Goal: Communication & Community: Share content

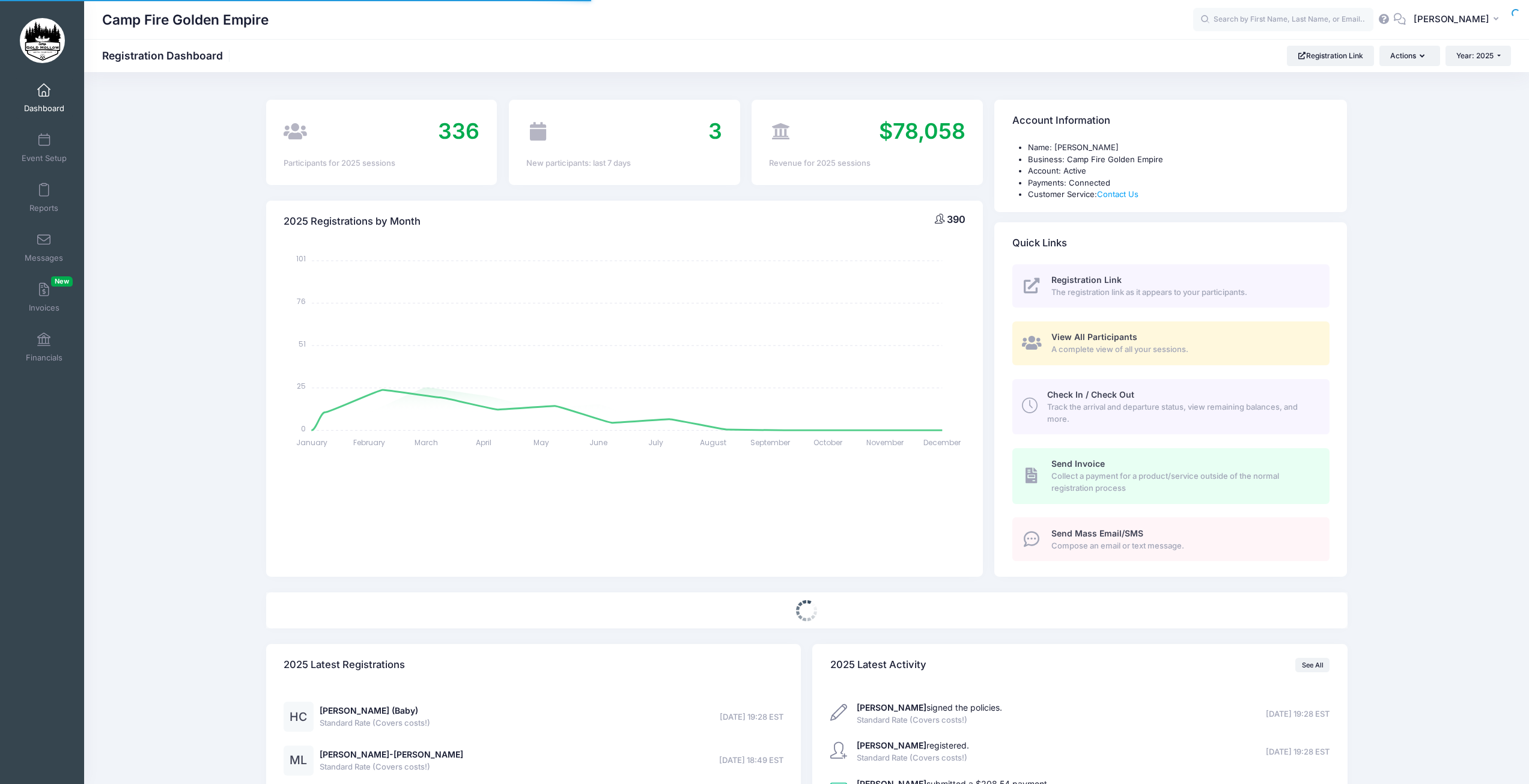
select select
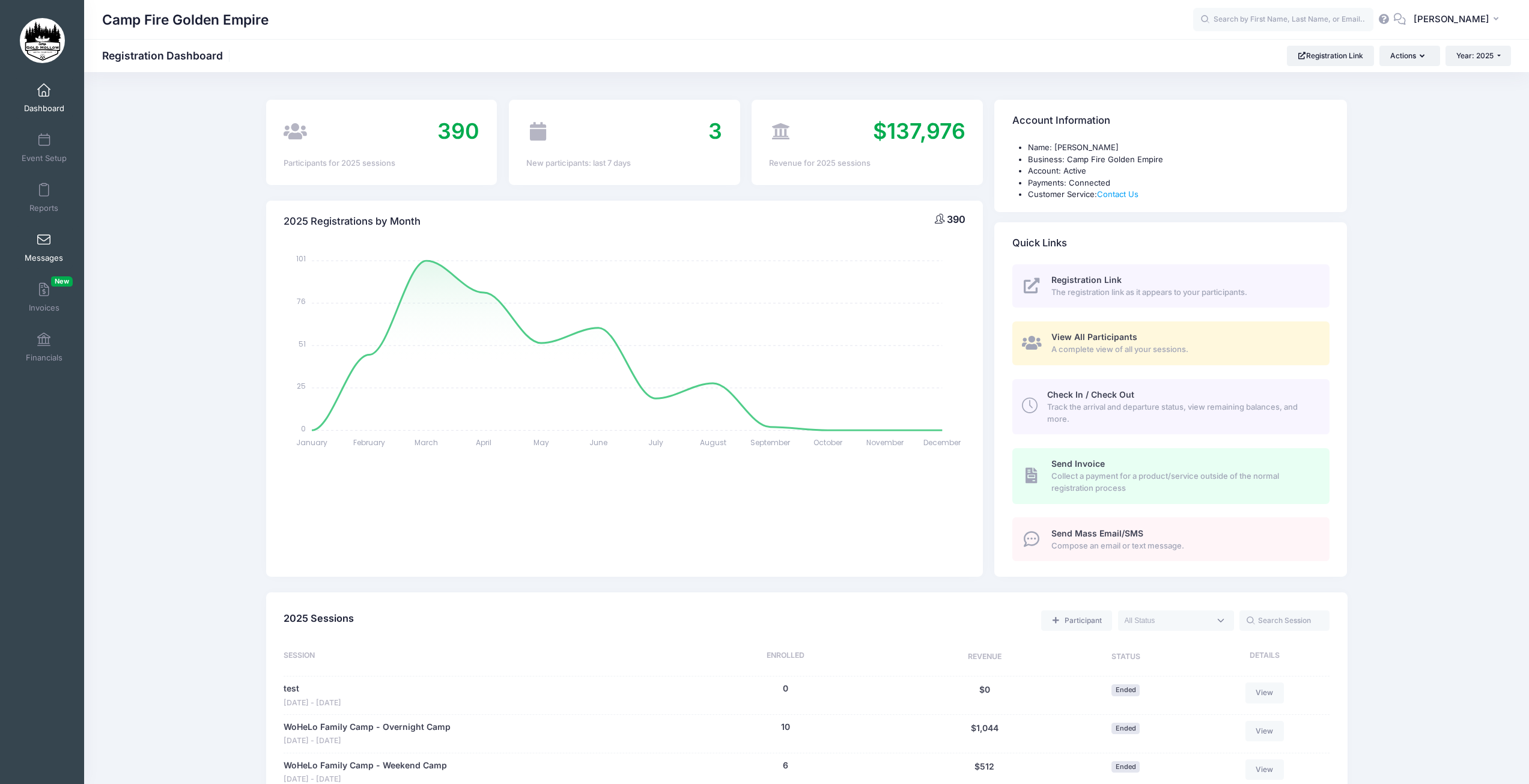
click at [44, 240] on span at bounding box center [44, 240] width 0 height 13
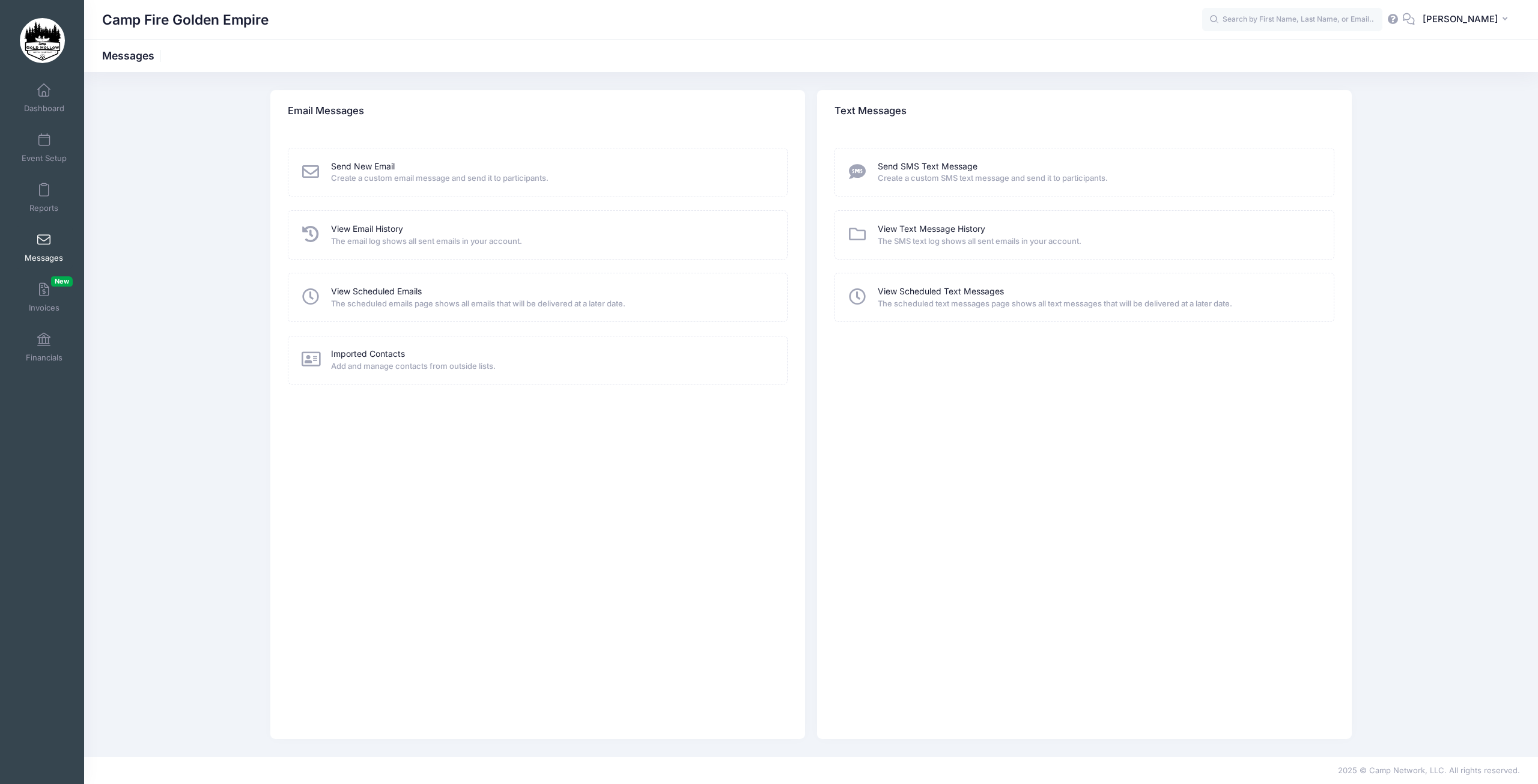
click at [351, 172] on span "Create a custom email message and send it to participants." at bounding box center [551, 178] width 441 height 12
click at [352, 168] on link "Send New Email" at bounding box center [362, 167] width 64 height 13
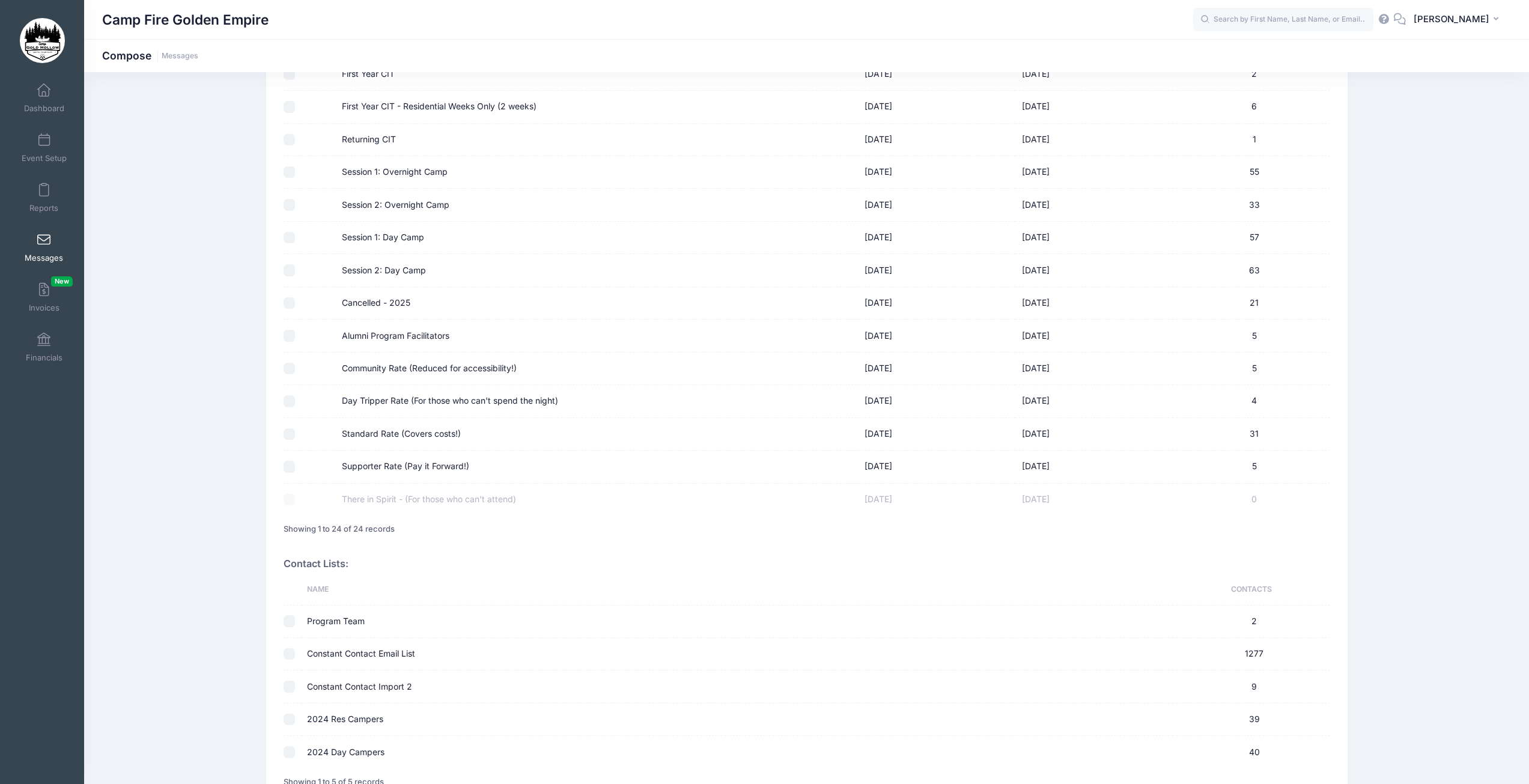
scroll to position [452, 0]
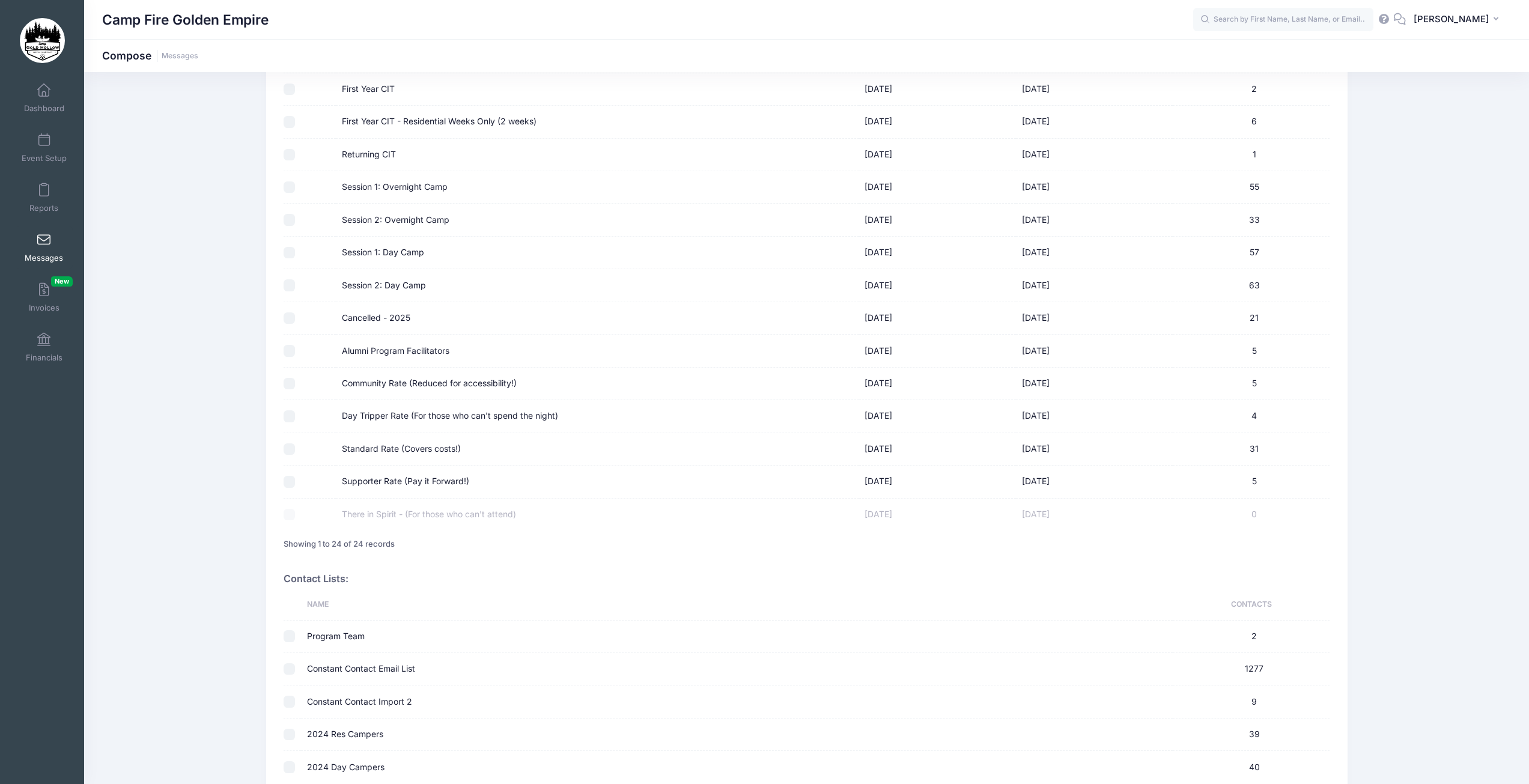
click at [294, 417] on input "Day Tripper Rate (For those who can't spend the night)" at bounding box center [289, 416] width 12 height 12
checkbox input "true"
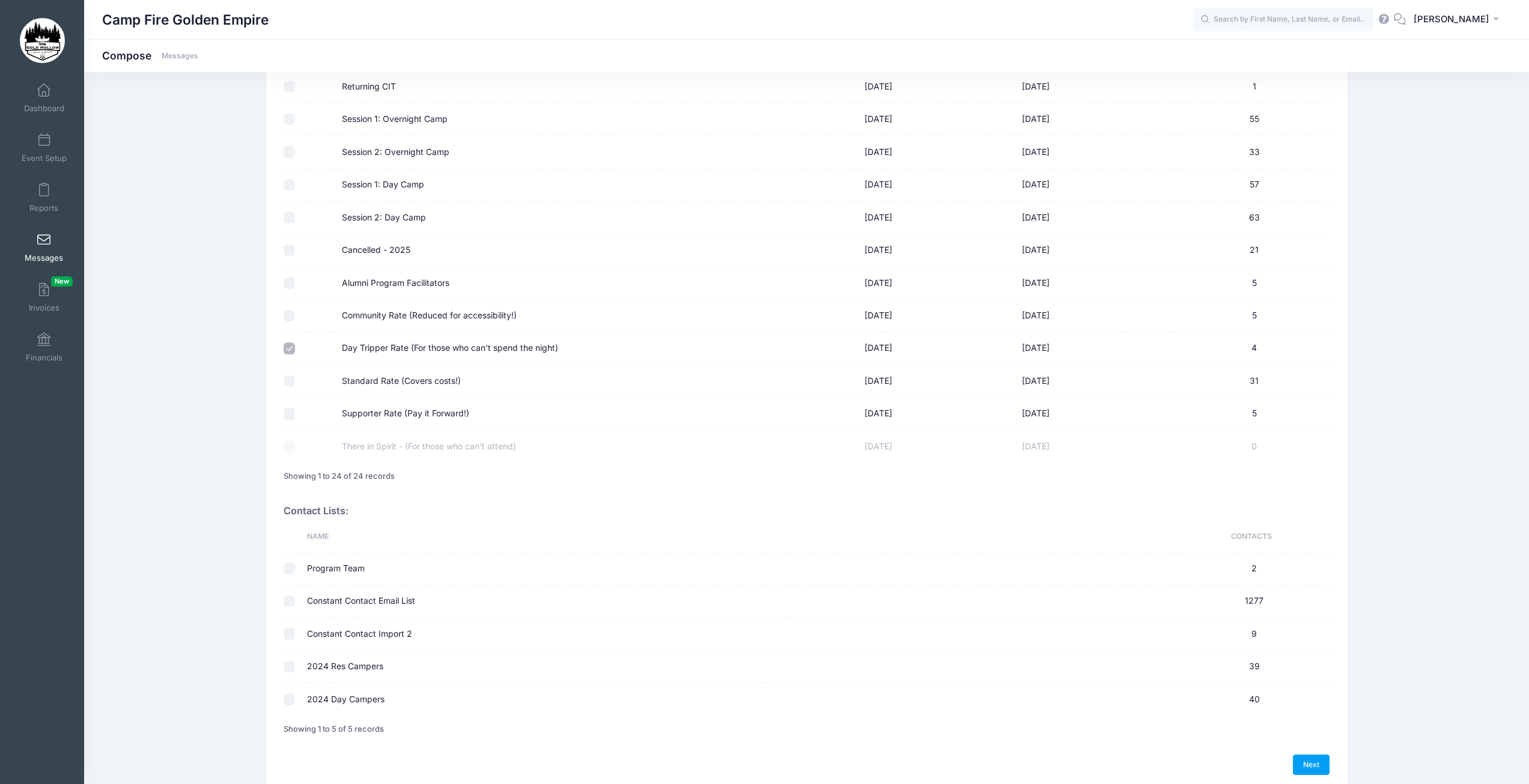
scroll to position [572, 0]
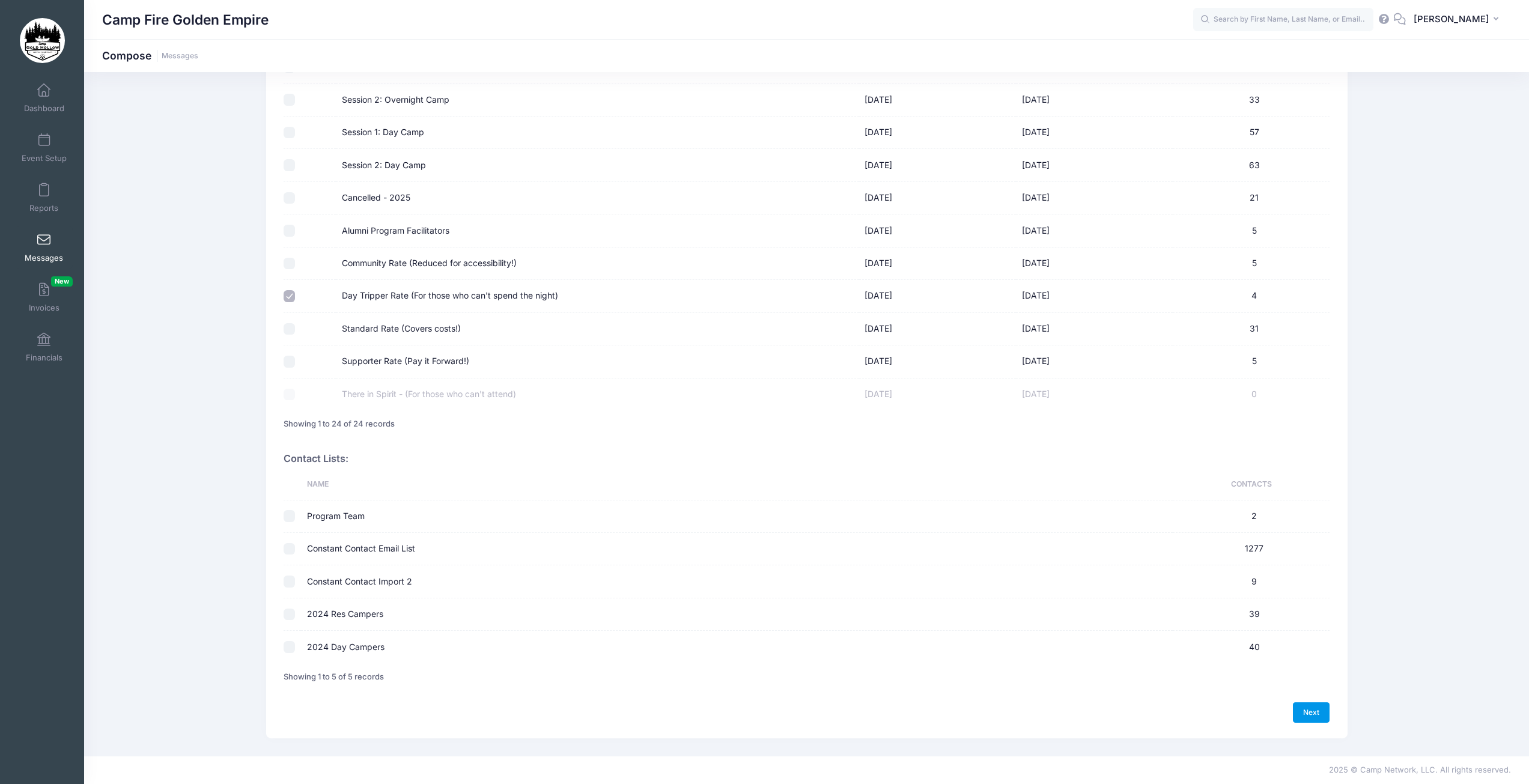
click at [1314, 712] on link "Next" at bounding box center [1311, 712] width 37 height 20
select select "50"
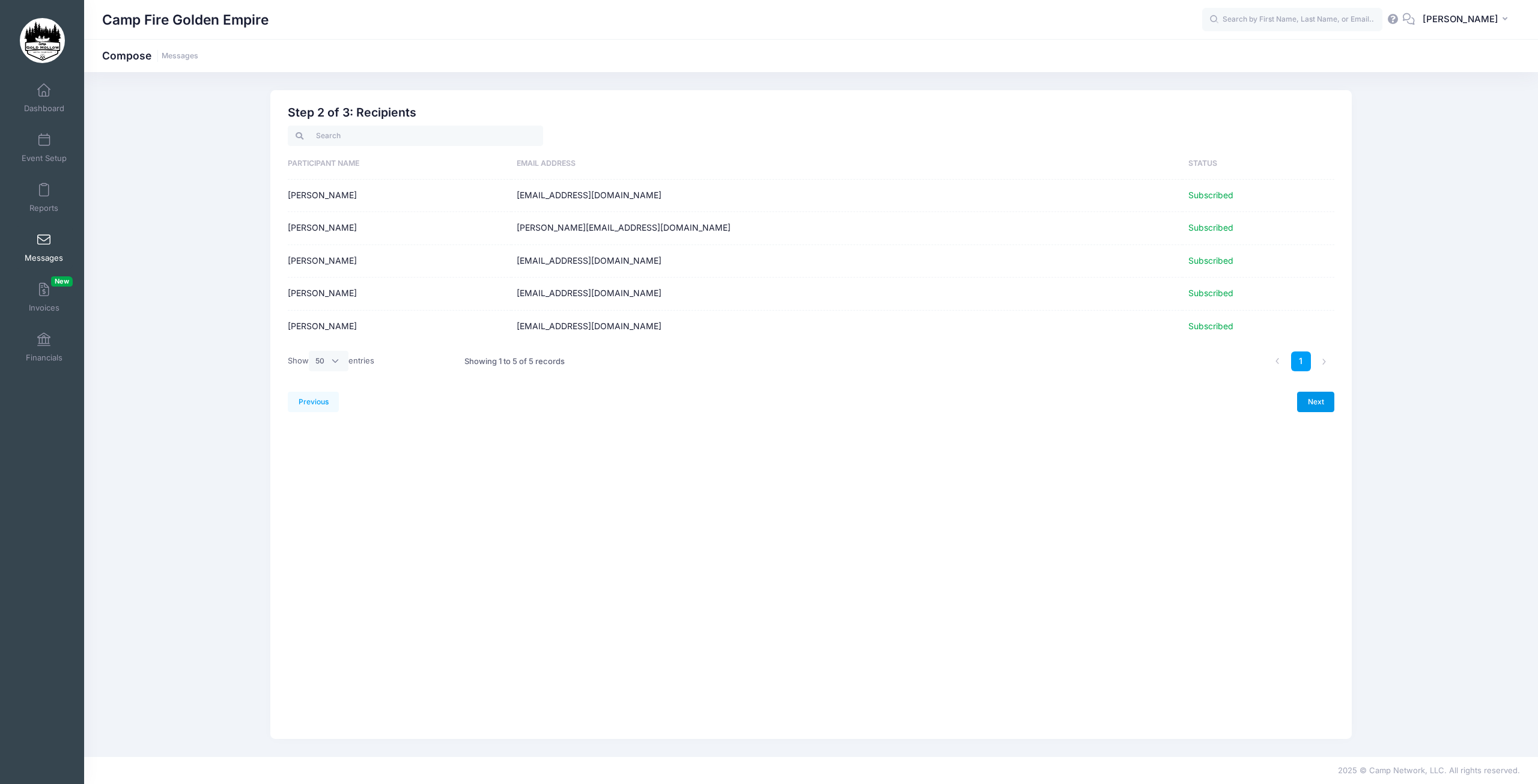
click at [1314, 403] on link "Next" at bounding box center [1315, 401] width 37 height 20
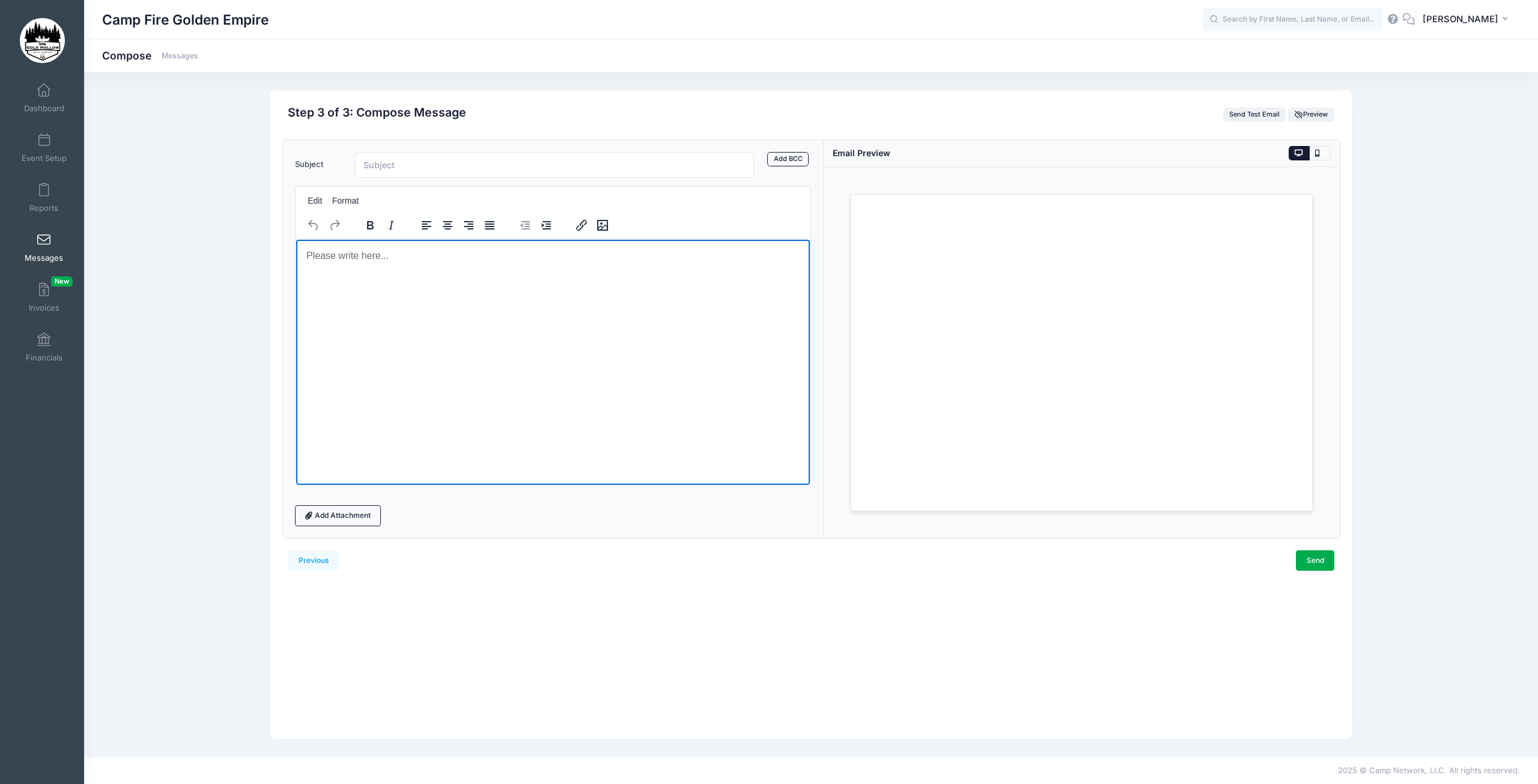
click at [324, 255] on body "Rich Text Area. Press ALT-0 for help." at bounding box center [552, 255] width 495 height 13
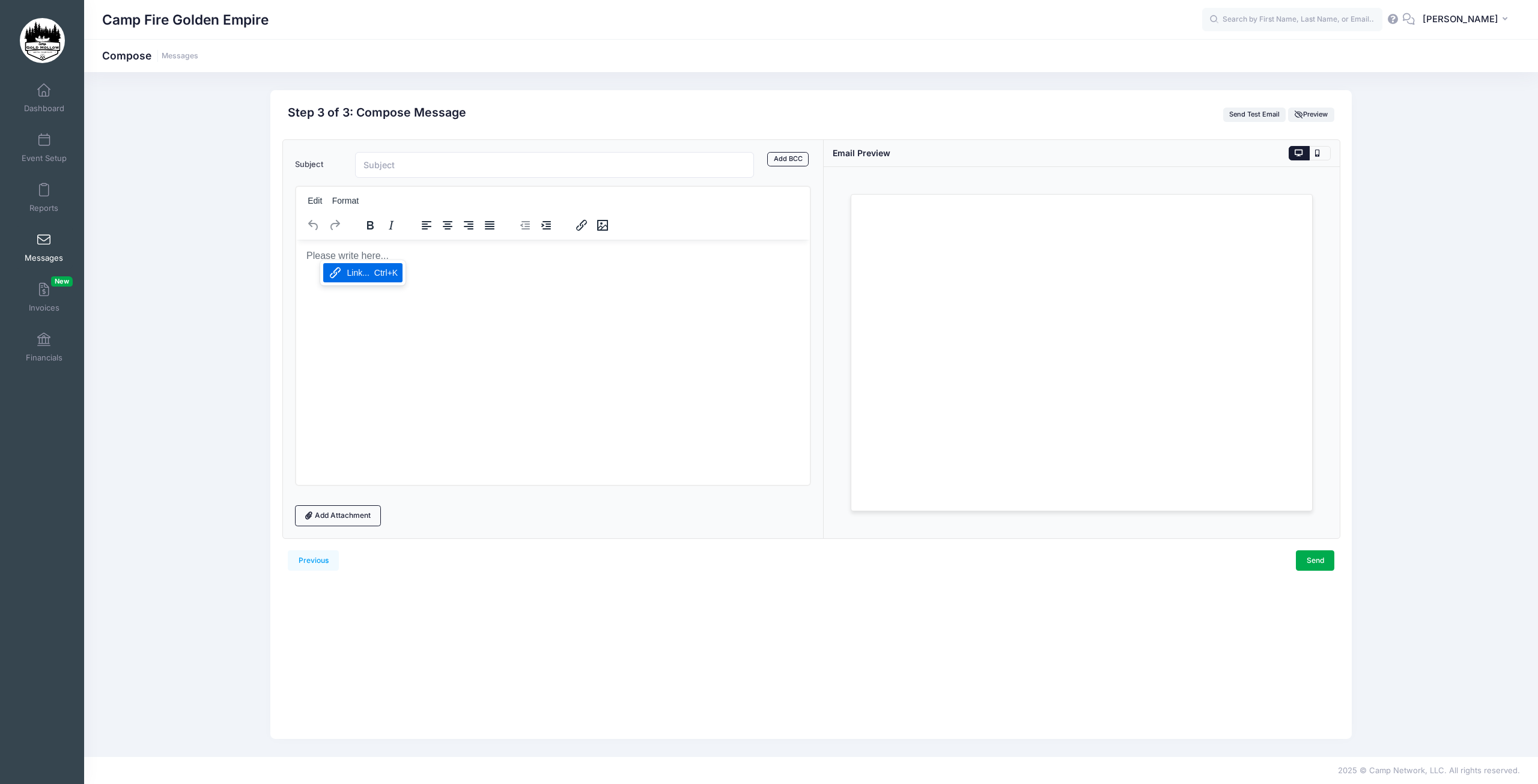
click at [359, 272] on html at bounding box center [552, 255] width 513 height 32
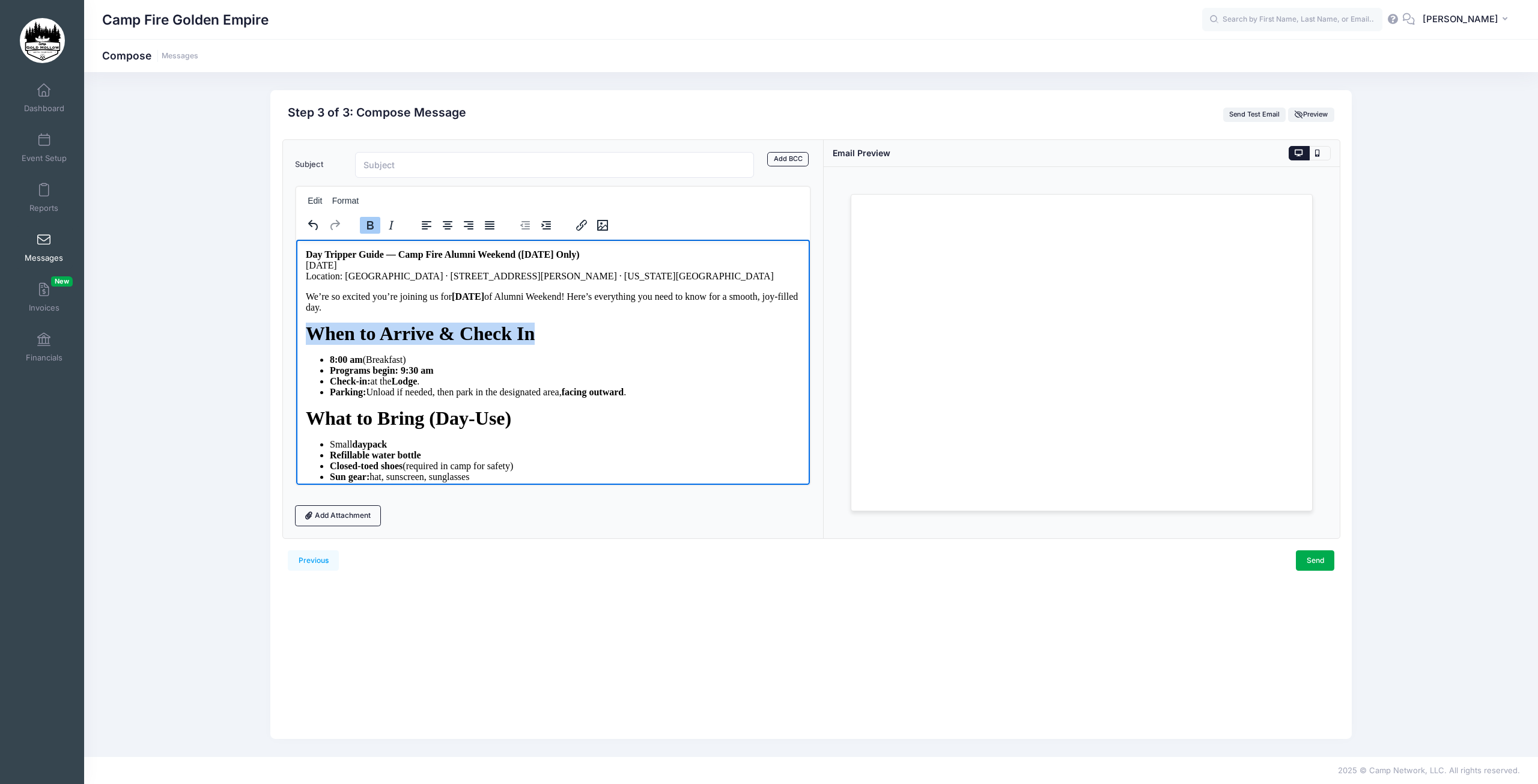
drag, startPoint x: 540, startPoint y: 343, endPoint x: 305, endPoint y: 344, distance: 235.0
click at [305, 344] on p "When to Arrive & Check In" at bounding box center [552, 333] width 495 height 22
click at [469, 343] on span "When to Arrive & Check In" at bounding box center [420, 332] width 229 height 22
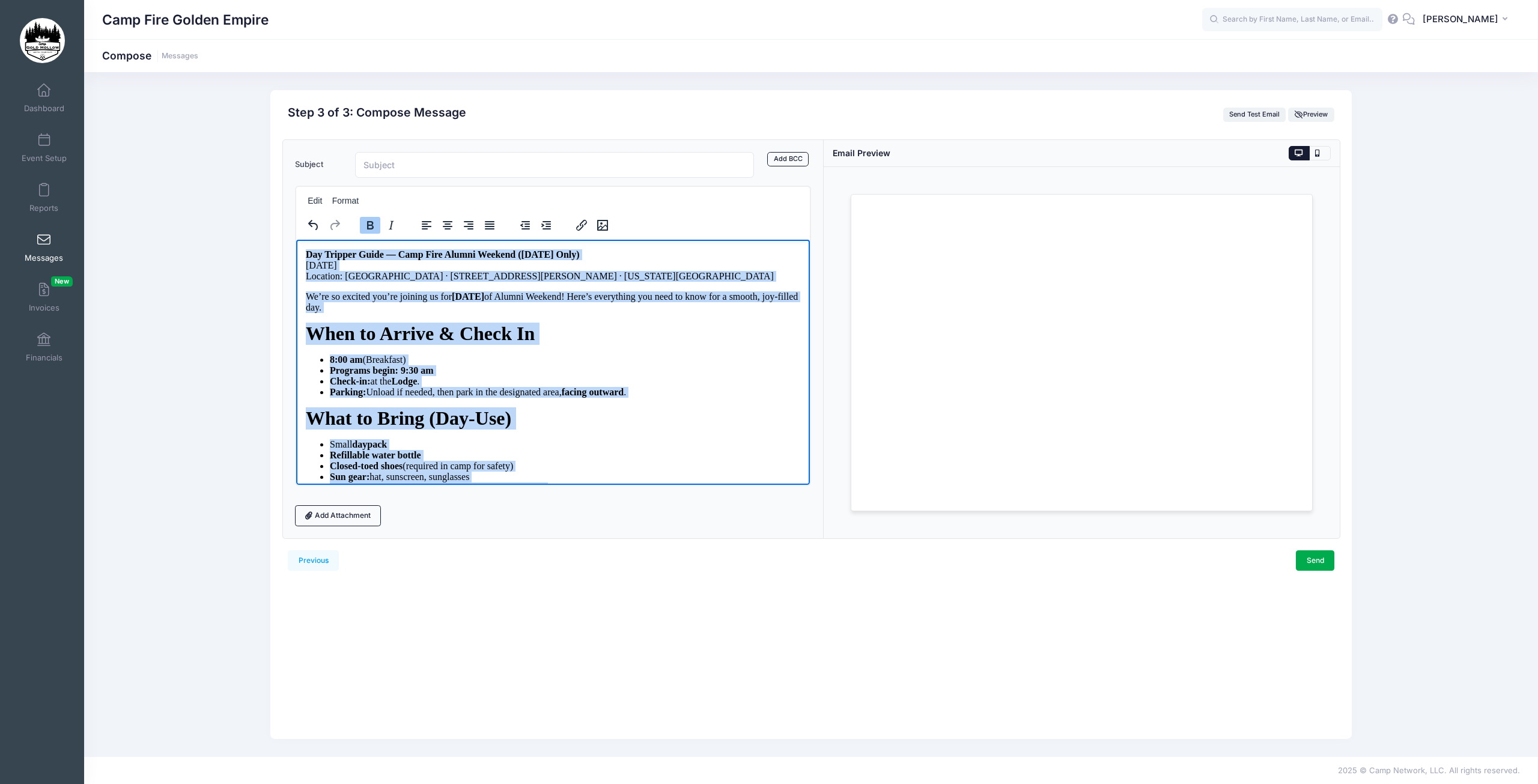
drag, startPoint x: 516, startPoint y: 472, endPoint x: 513, endPoint y: 416, distance: 56.1
click at [295, 239] on html "Day Tripper Guide — Camp Fire Alumni Weekend (Saturday Only) Saturday, Septembe…" at bounding box center [552, 693] width 513 height 908
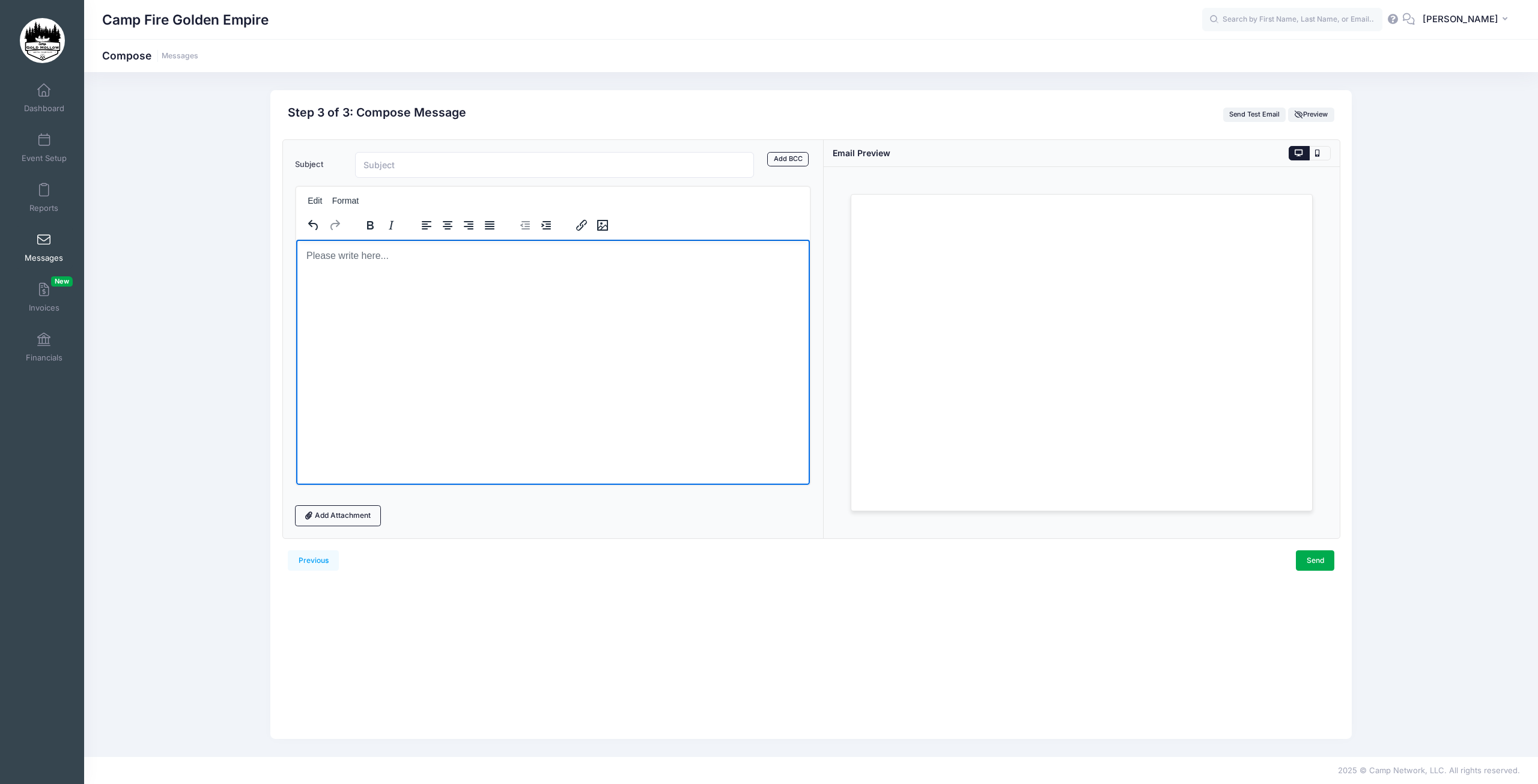
click at [346, 272] on html at bounding box center [552, 255] width 513 height 32
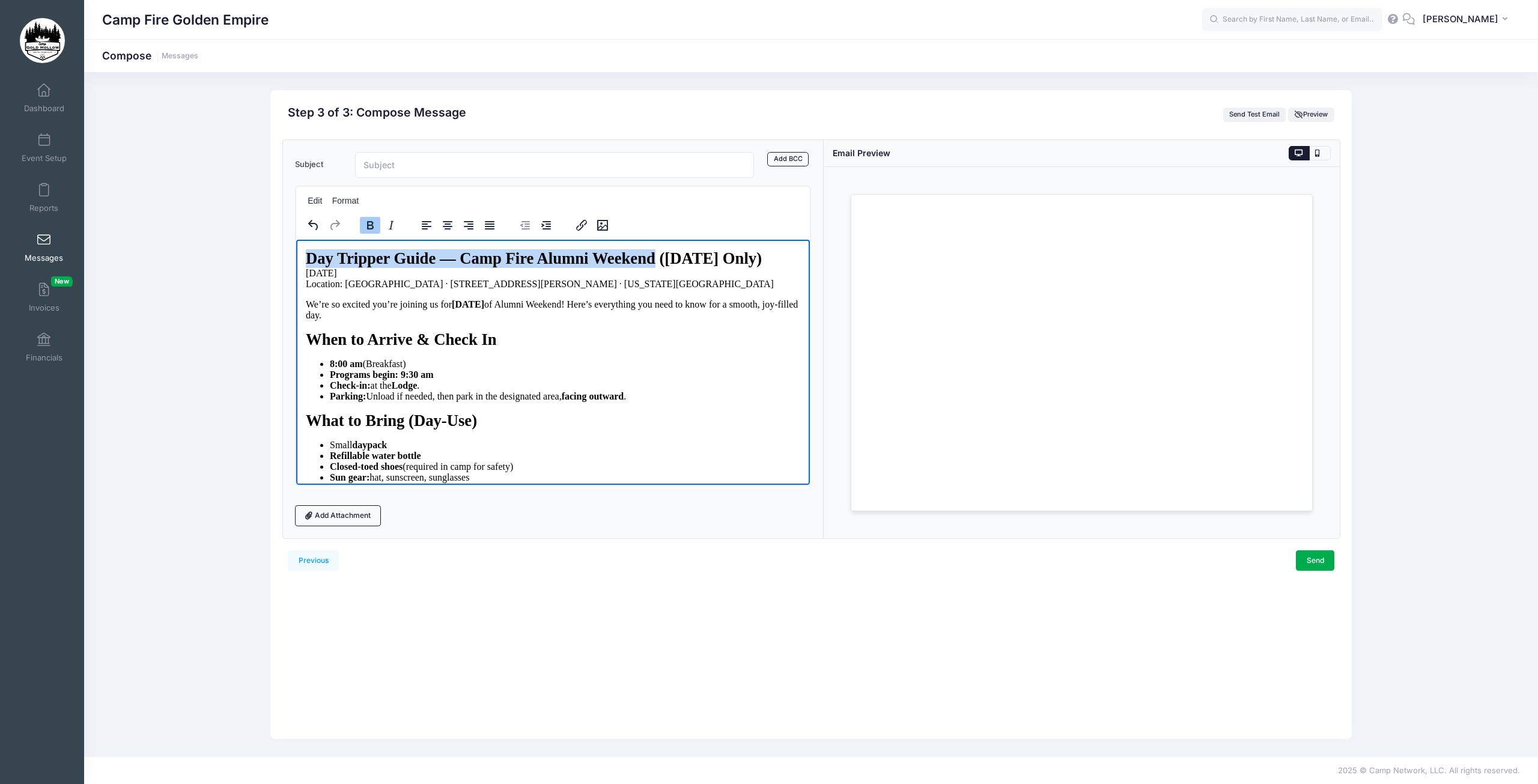
drag, startPoint x: 655, startPoint y: 258, endPoint x: 297, endPoint y: 260, distance: 358.0
click at [297, 260] on html "Day Tripper Guide — Camp Fire Alumni Weekend (Saturday Only) Saturday, Septembe…" at bounding box center [552, 684] width 513 height 892
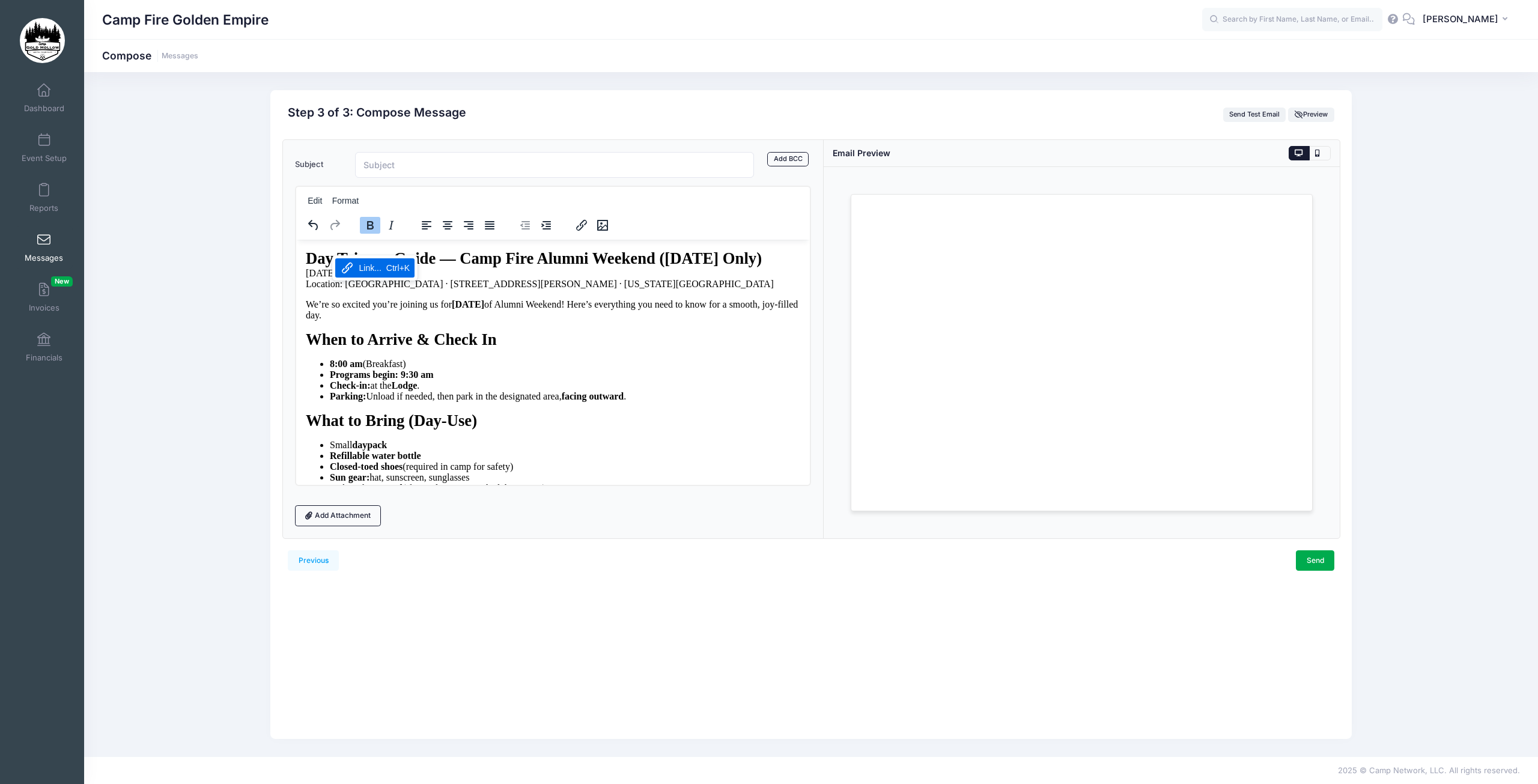
click at [539, 281] on span "Saturday, September 20, 2025 Location: Camp Gold Hollow · 17183 Lake Vera Purdo…" at bounding box center [539, 278] width 468 height 21
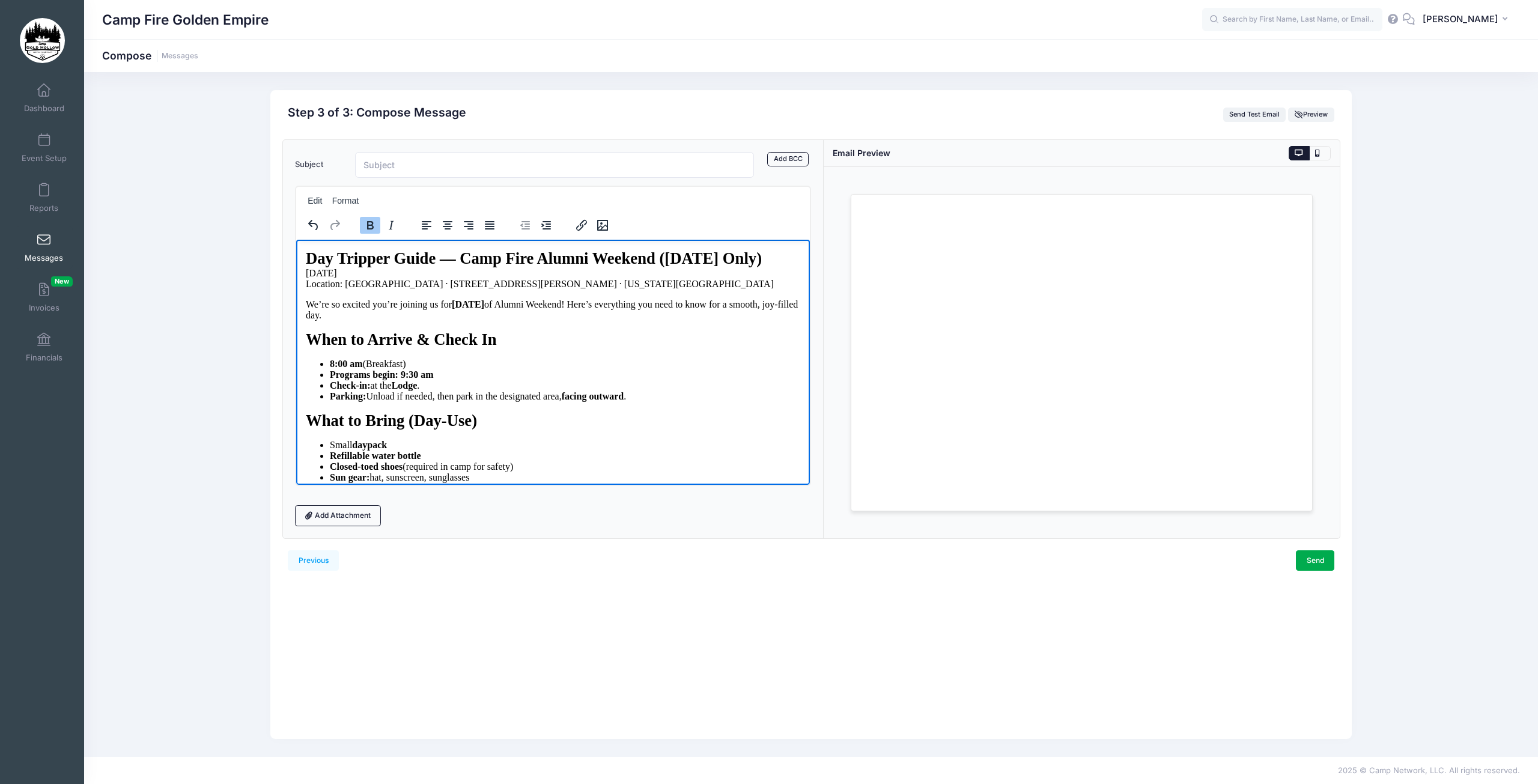
drag, startPoint x: 777, startPoint y: 260, endPoint x: 305, endPoint y: 260, distance: 472.0
click at [305, 260] on p "Day Tripper Guide — Camp Fire Alumni Weekend (Saturday Only) Saturday, Septembe…" at bounding box center [552, 269] width 495 height 40
click at [535, 261] on span "Day Tripper Guide — Camp Fire Alumni Weekend (Saturday Only)" at bounding box center [533, 258] width 456 height 18
click at [397, 163] on input "Subject" at bounding box center [554, 165] width 399 height 26
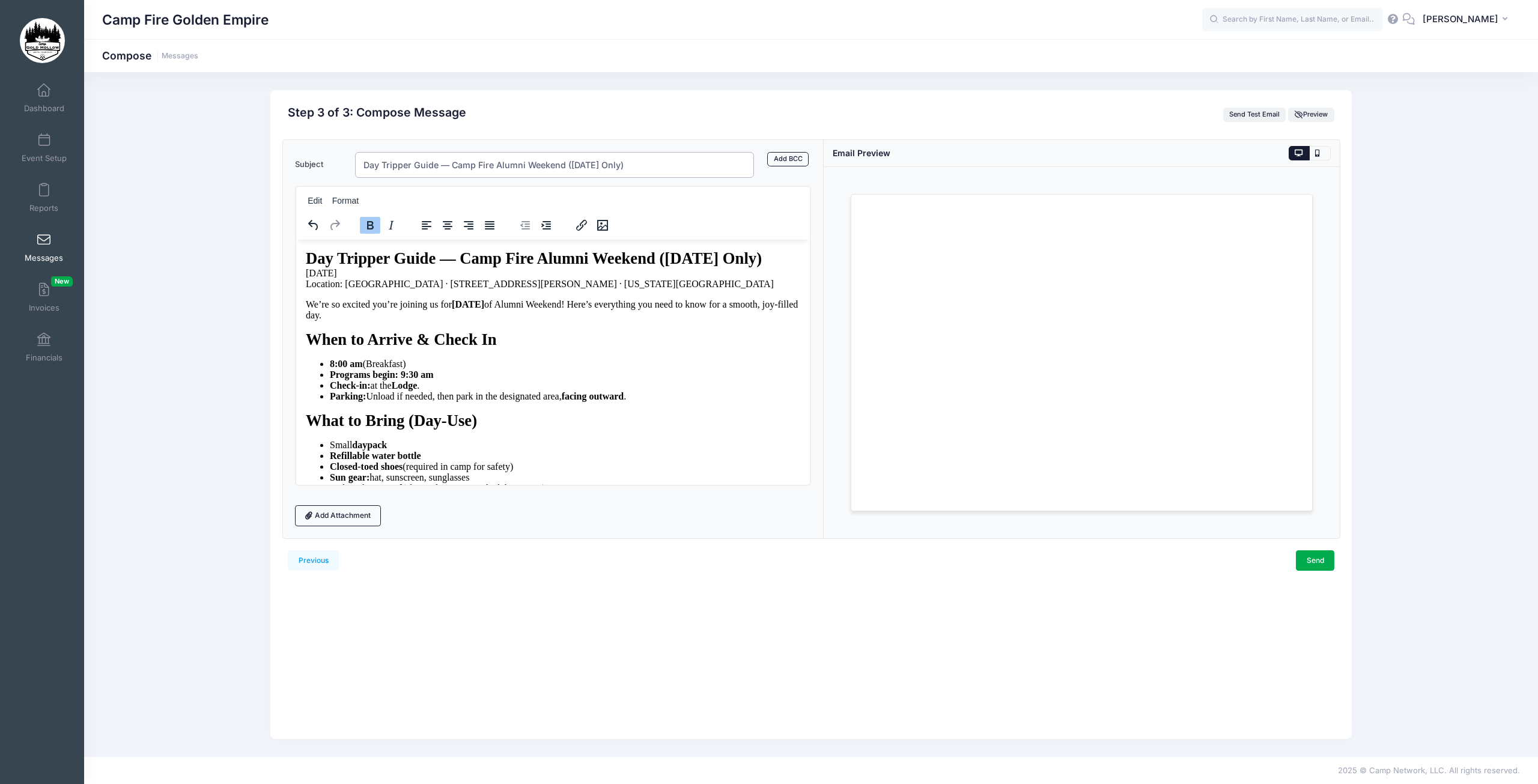
click at [449, 163] on input "Day Tripper Guide — Camp Fire Alumni Weekend (Saturday Only)" at bounding box center [554, 165] width 399 height 26
type input "Camp Fire Alumni Weekend (Saturday Only)"
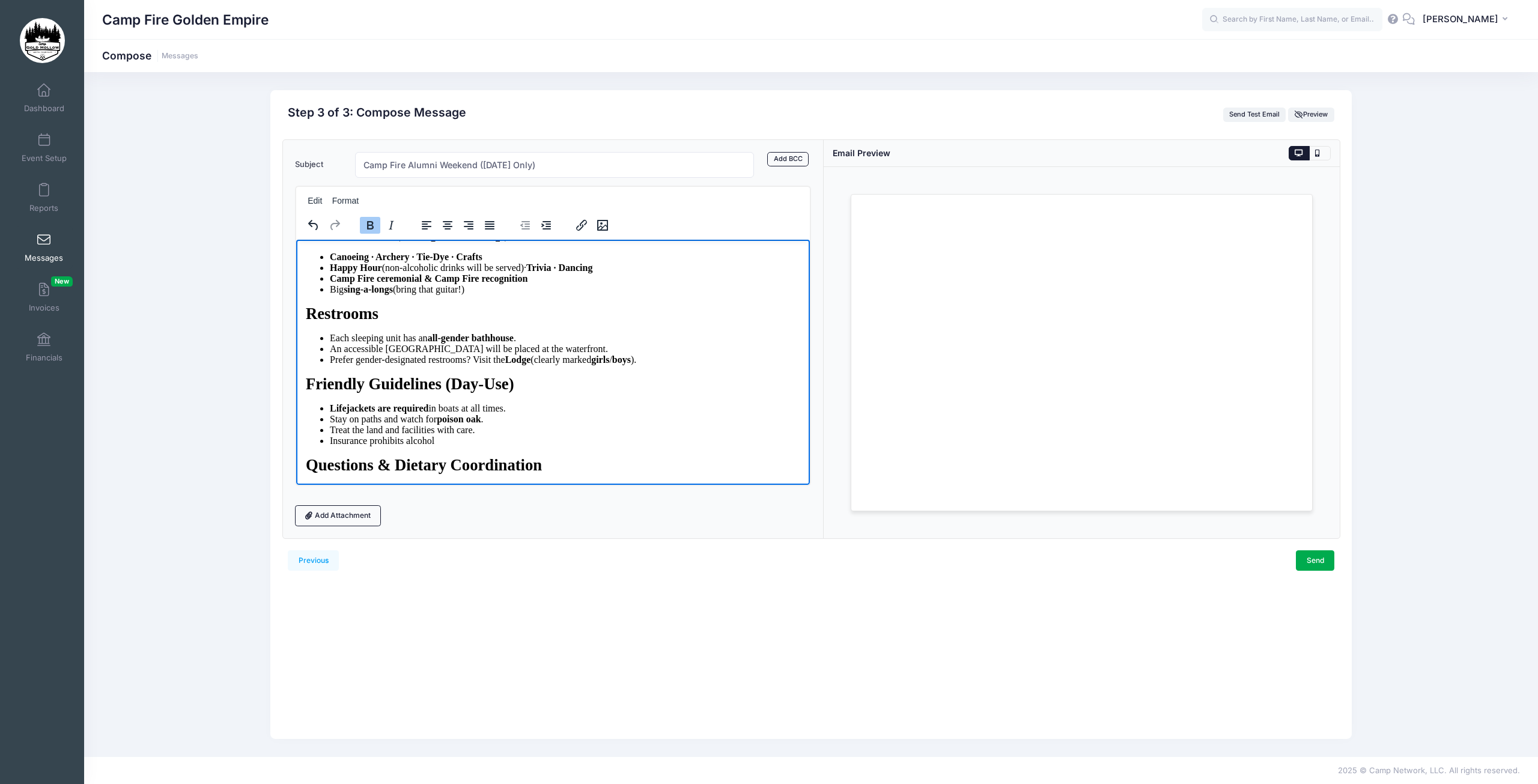
scroll to position [694, 0]
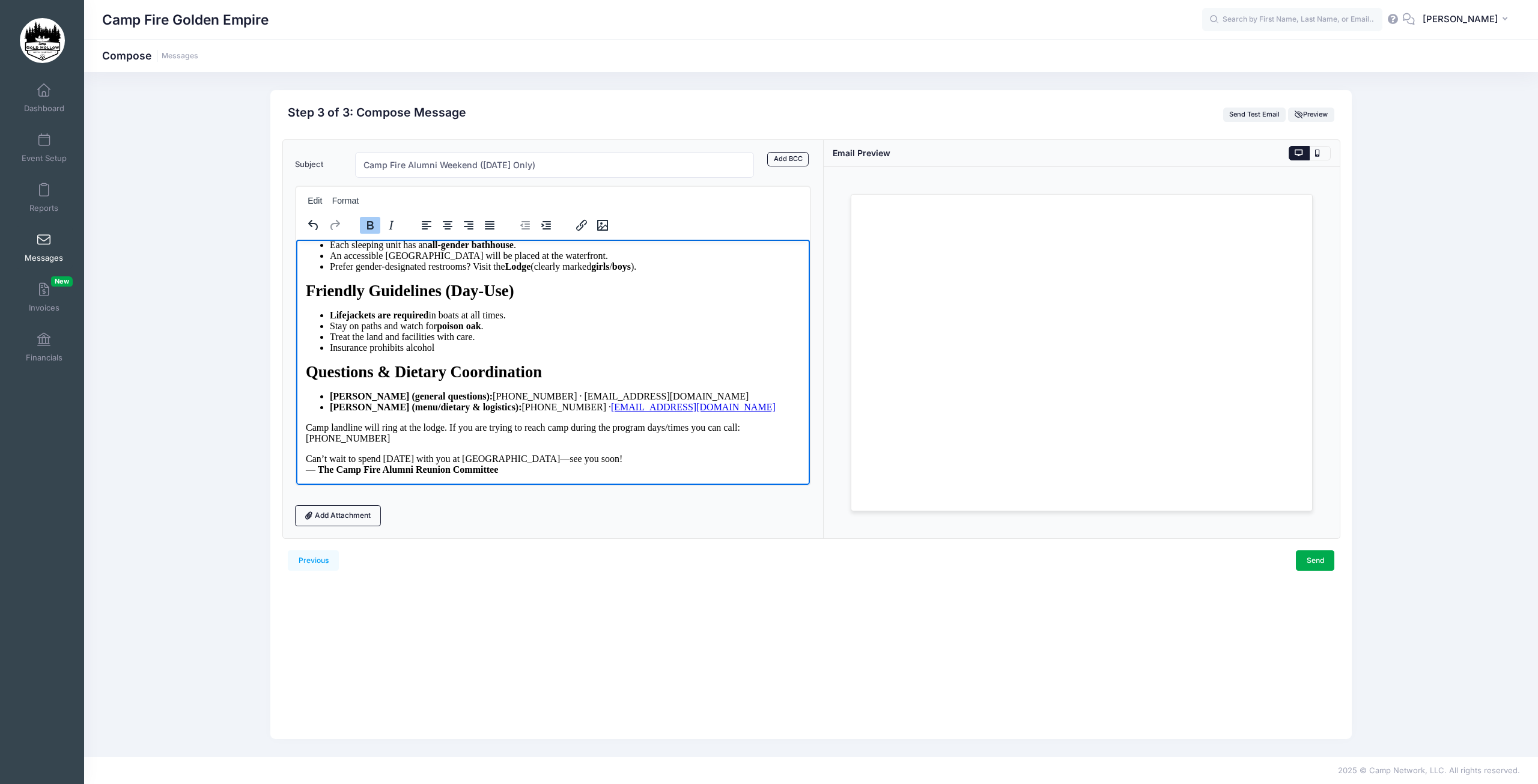
drag, startPoint x: 805, startPoint y: 289, endPoint x: 1118, endPoint y: 725, distance: 536.7
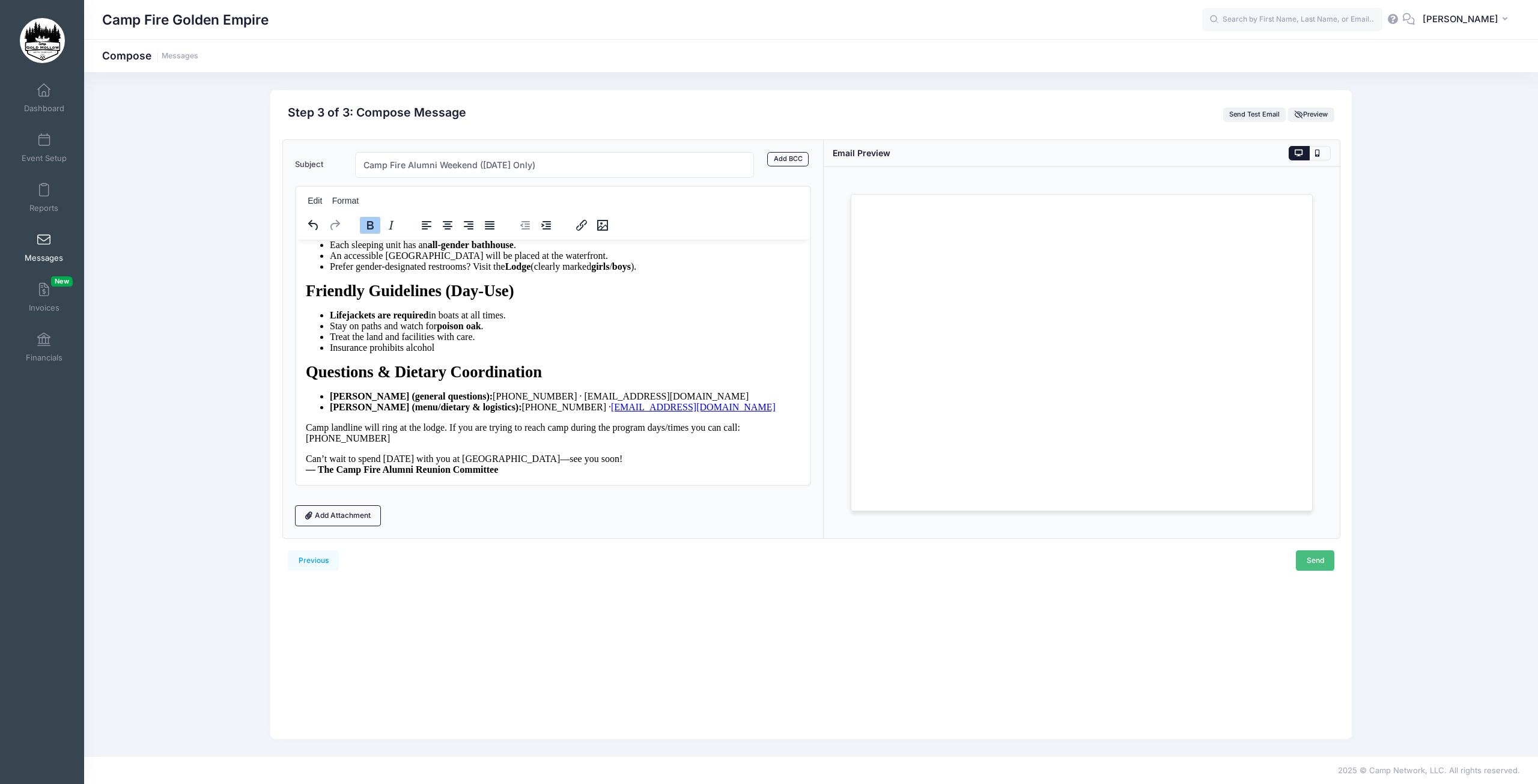
click at [1314, 561] on link "Send" at bounding box center [1314, 560] width 38 height 20
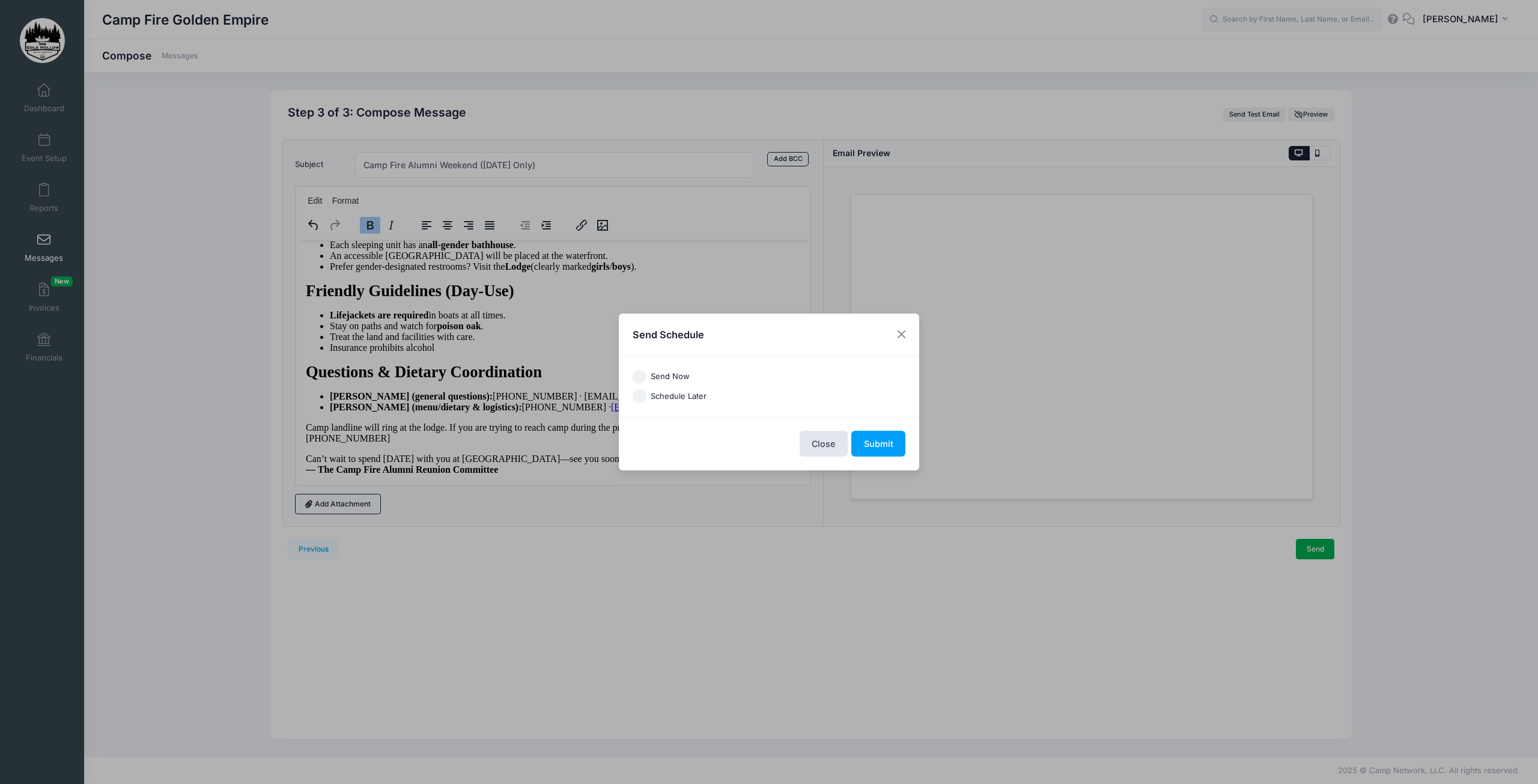
click at [637, 376] on input "Send Now" at bounding box center [640, 377] width 14 height 14
radio input "true"
click at [879, 441] on button "Submit" at bounding box center [878, 443] width 54 height 26
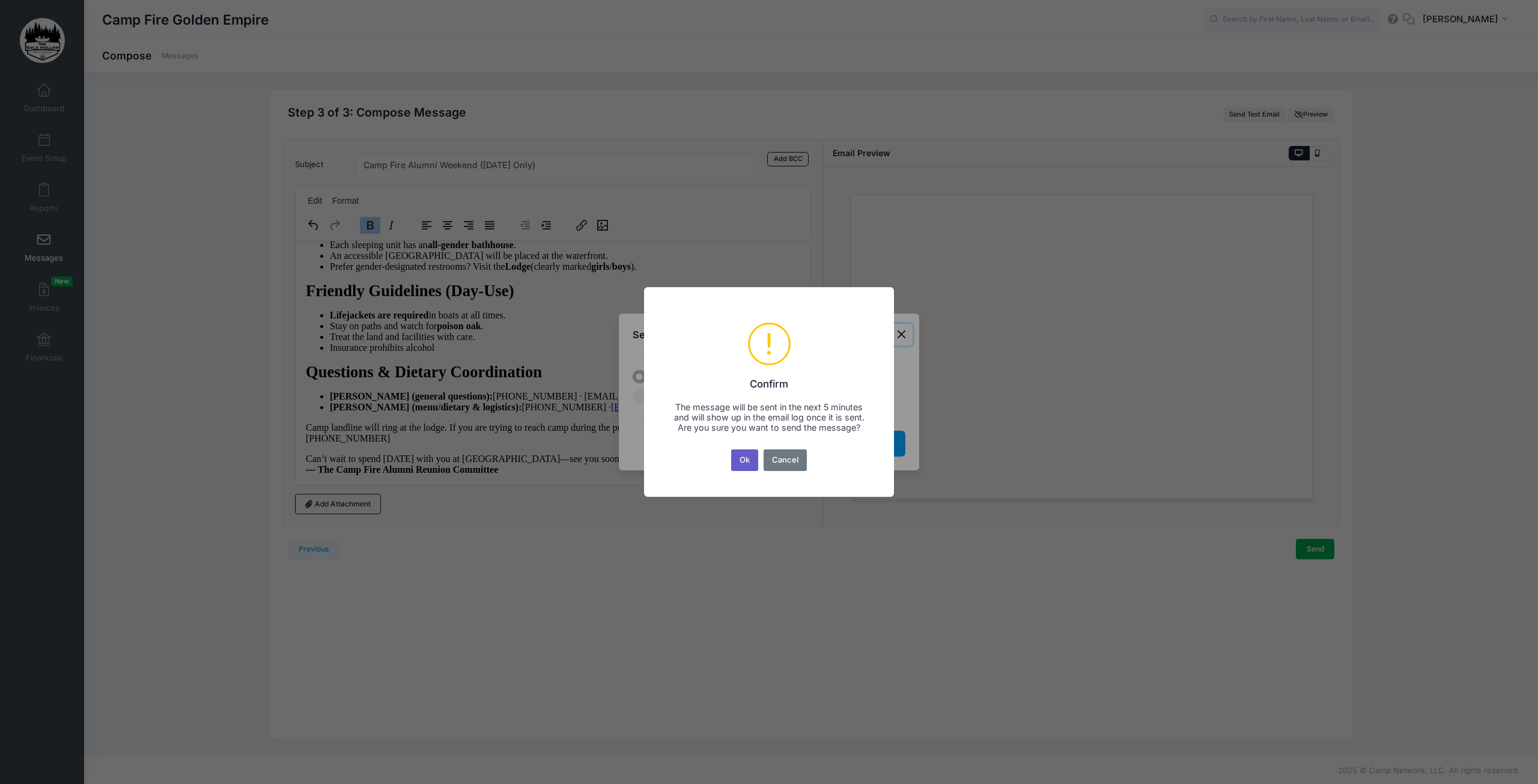
click at [749, 471] on button "Ok" at bounding box center [745, 459] width 28 height 22
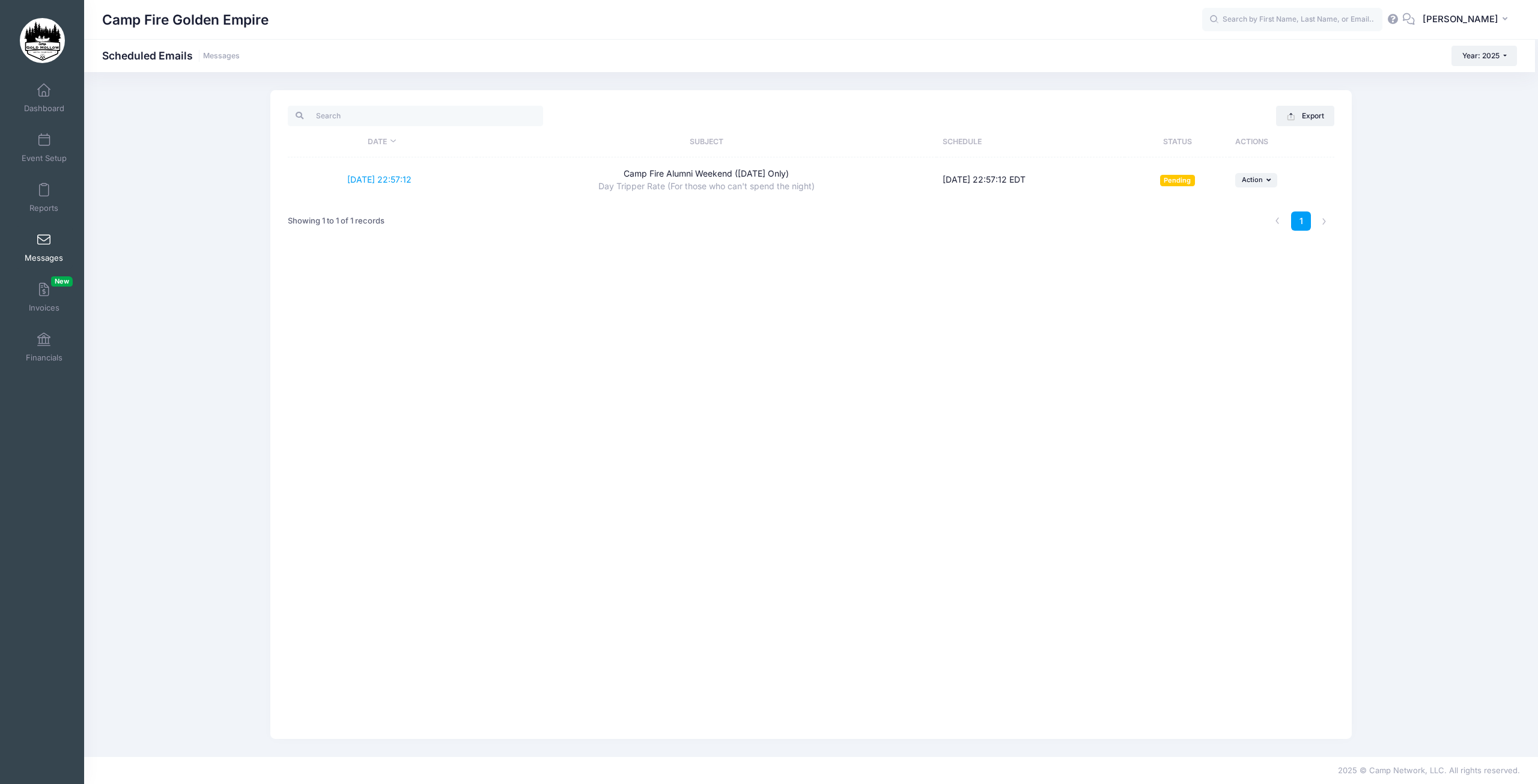
click at [44, 243] on span at bounding box center [44, 240] width 0 height 13
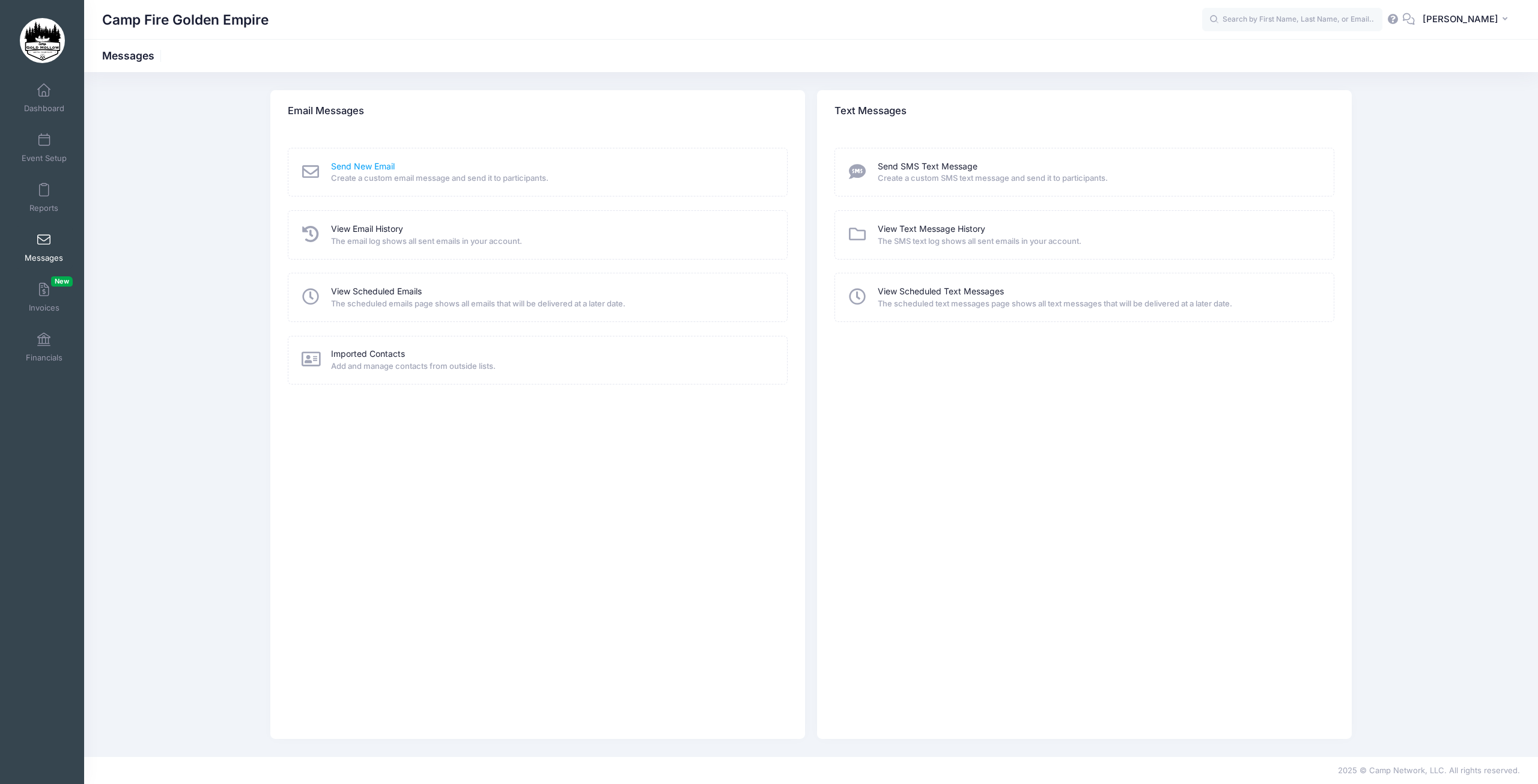
click at [359, 167] on link "Send New Email" at bounding box center [362, 167] width 64 height 13
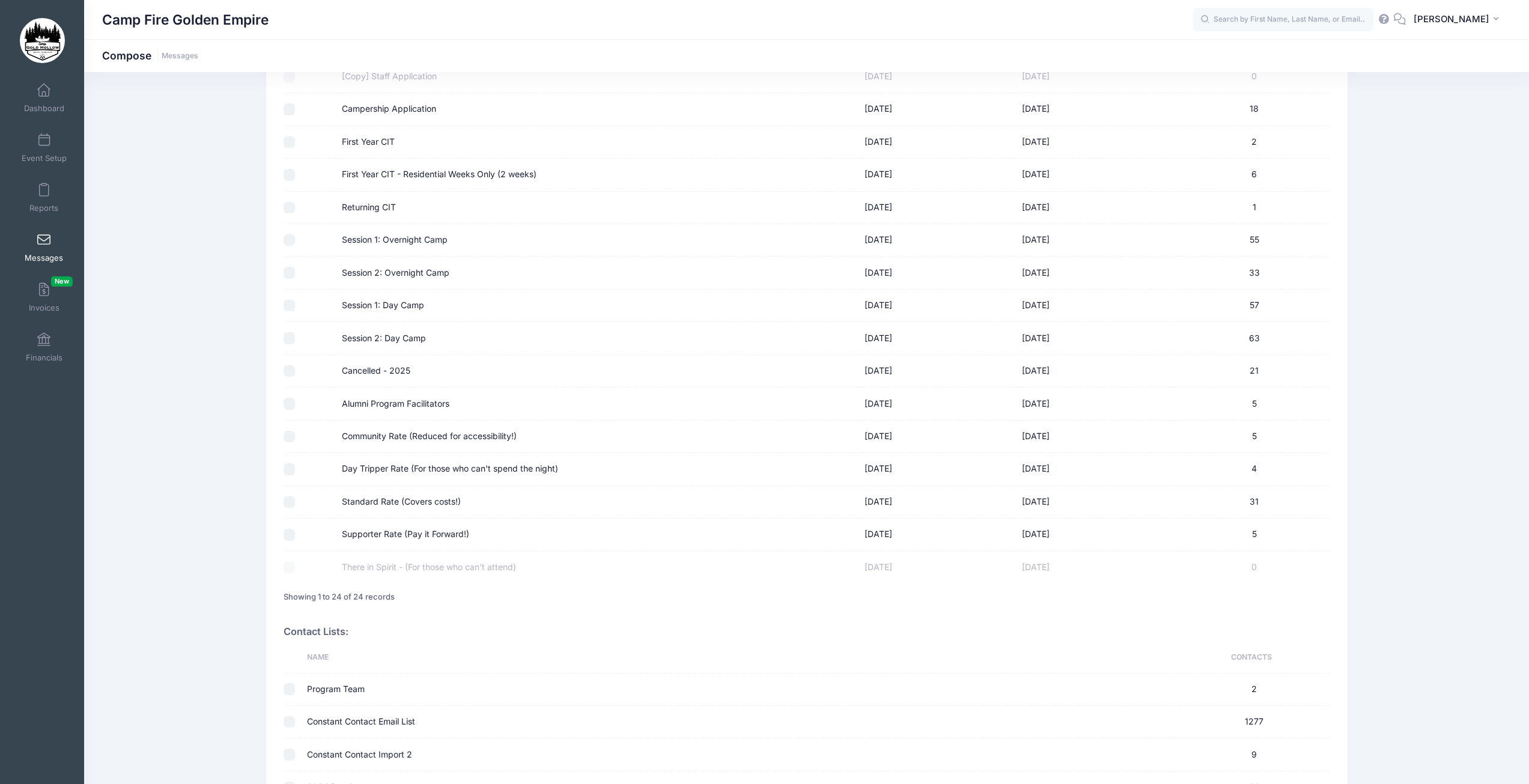
scroll to position [420, 0]
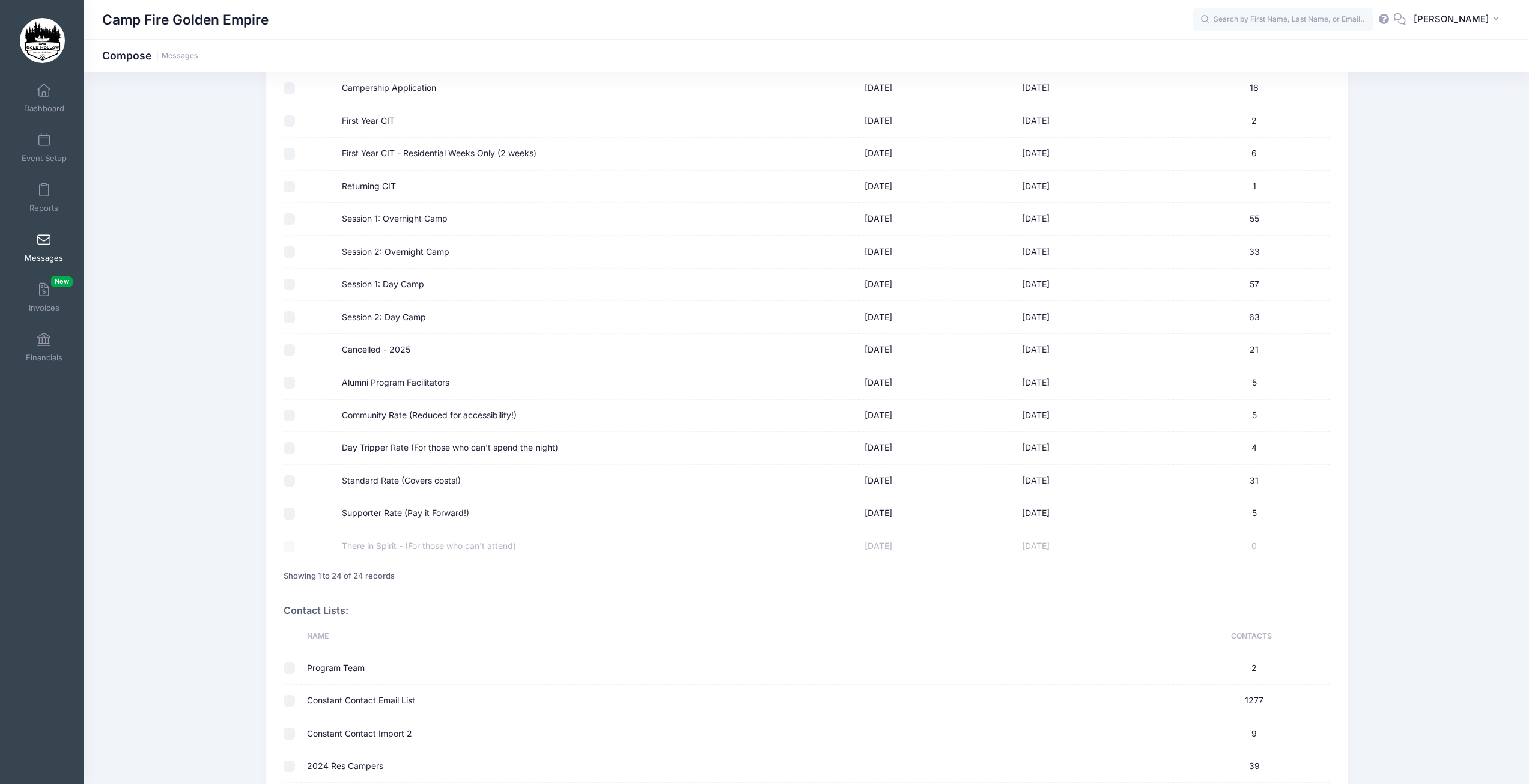
click at [290, 518] on input "Supporter Rate (Pay it Forward!)" at bounding box center [289, 513] width 12 height 12
checkbox input "true"
click at [288, 483] on input "Standard Rate (Covers costs!)" at bounding box center [289, 480] width 12 height 12
checkbox input "true"
click at [288, 419] on input "Community Rate (Reduced for accessibility!)" at bounding box center [289, 415] width 12 height 12
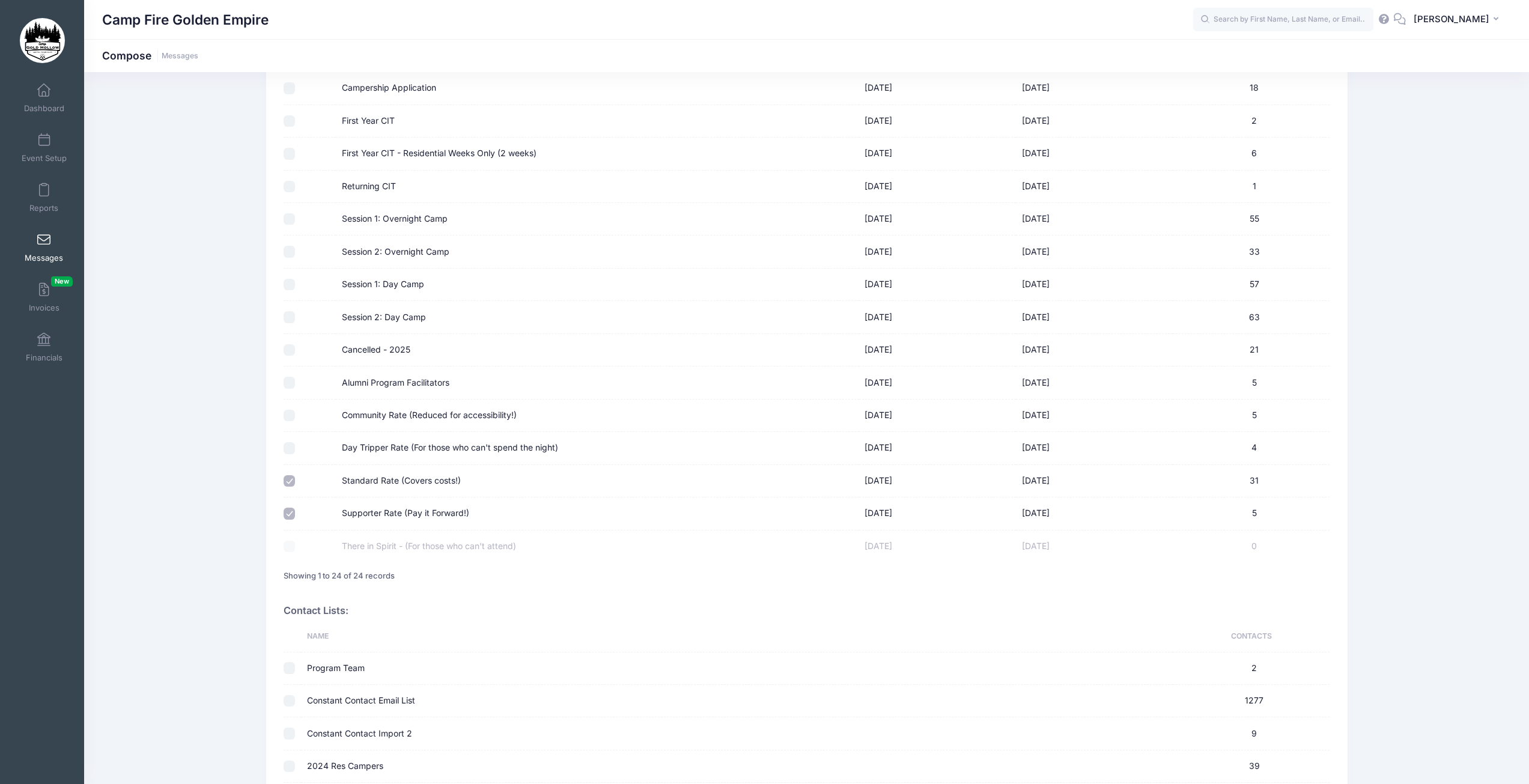
checkbox input "true"
click at [289, 385] on input "Alumni Program Facilitators" at bounding box center [289, 382] width 12 height 12
checkbox input "true"
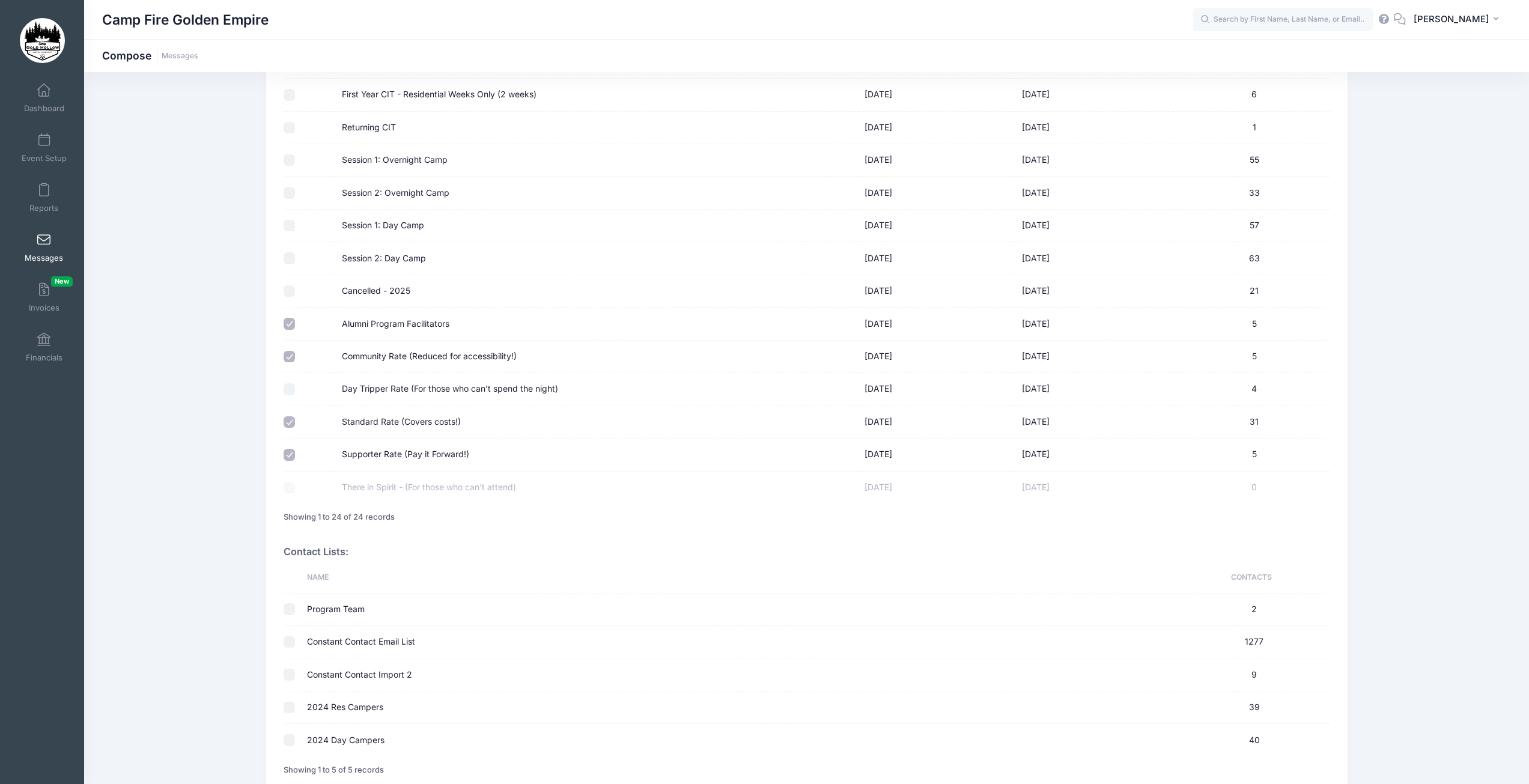
scroll to position [572, 0]
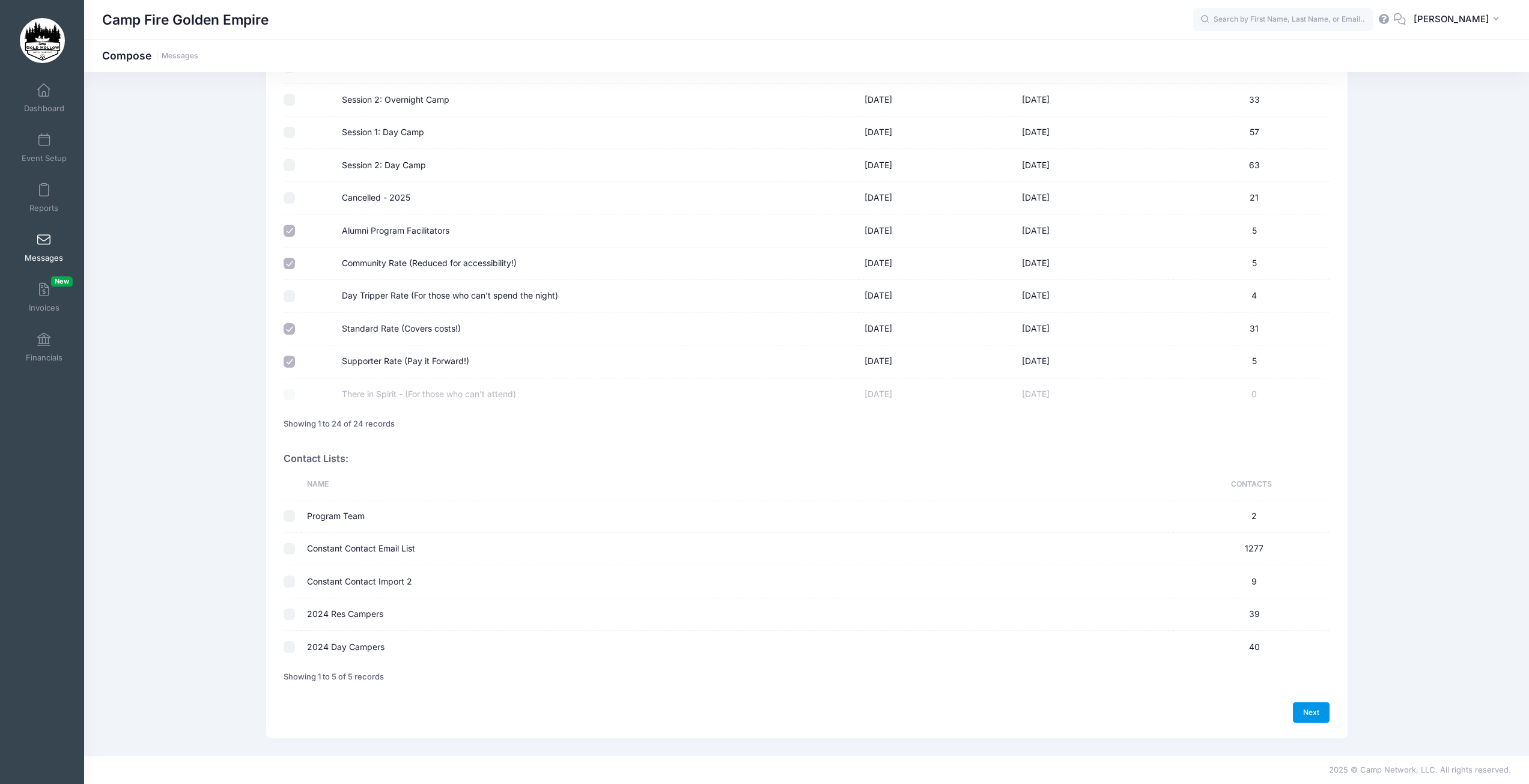
click at [1321, 711] on link "Next" at bounding box center [1311, 712] width 37 height 20
select select "50"
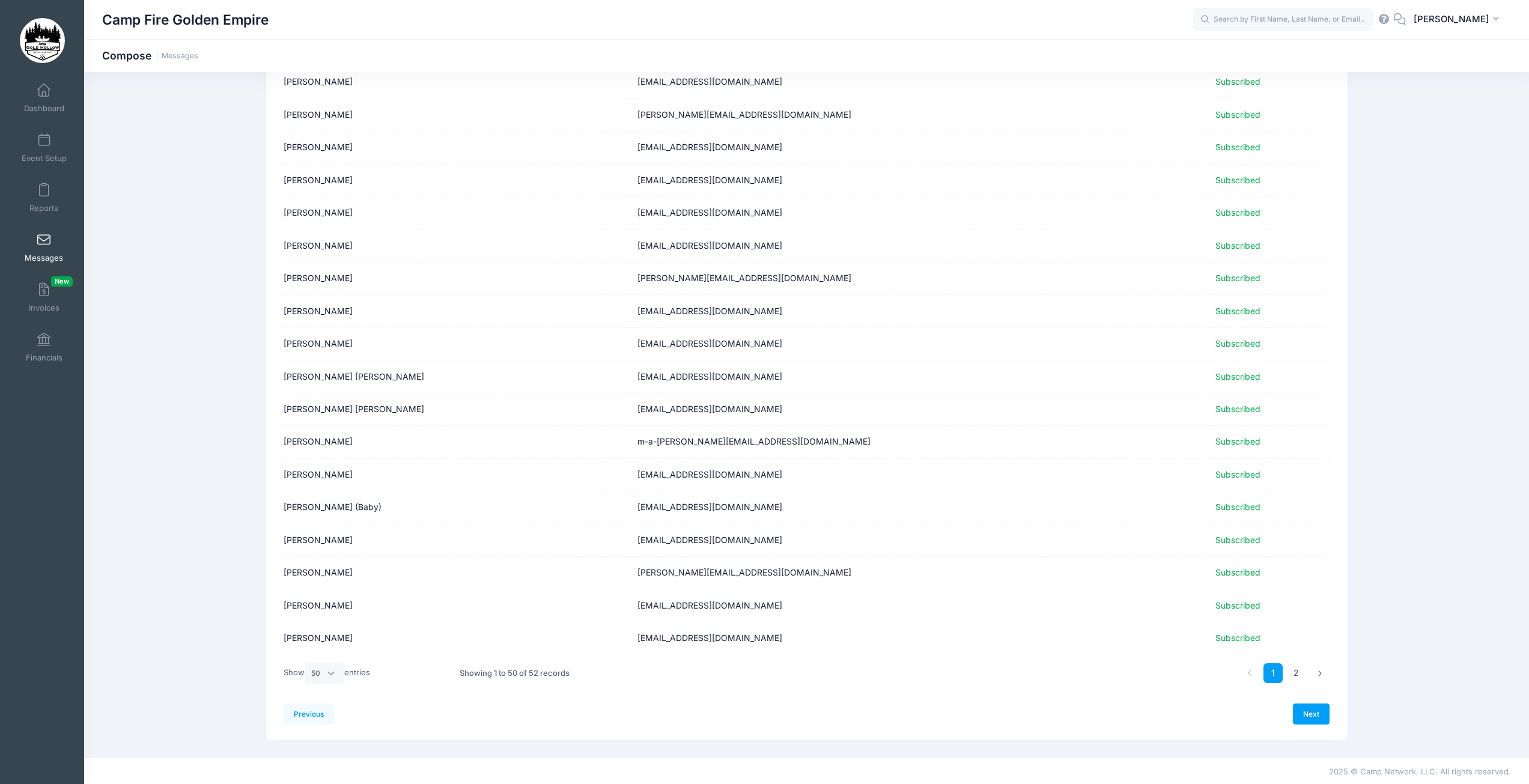
scroll to position [1161, 0]
click at [1319, 716] on link "Next" at bounding box center [1311, 712] width 37 height 20
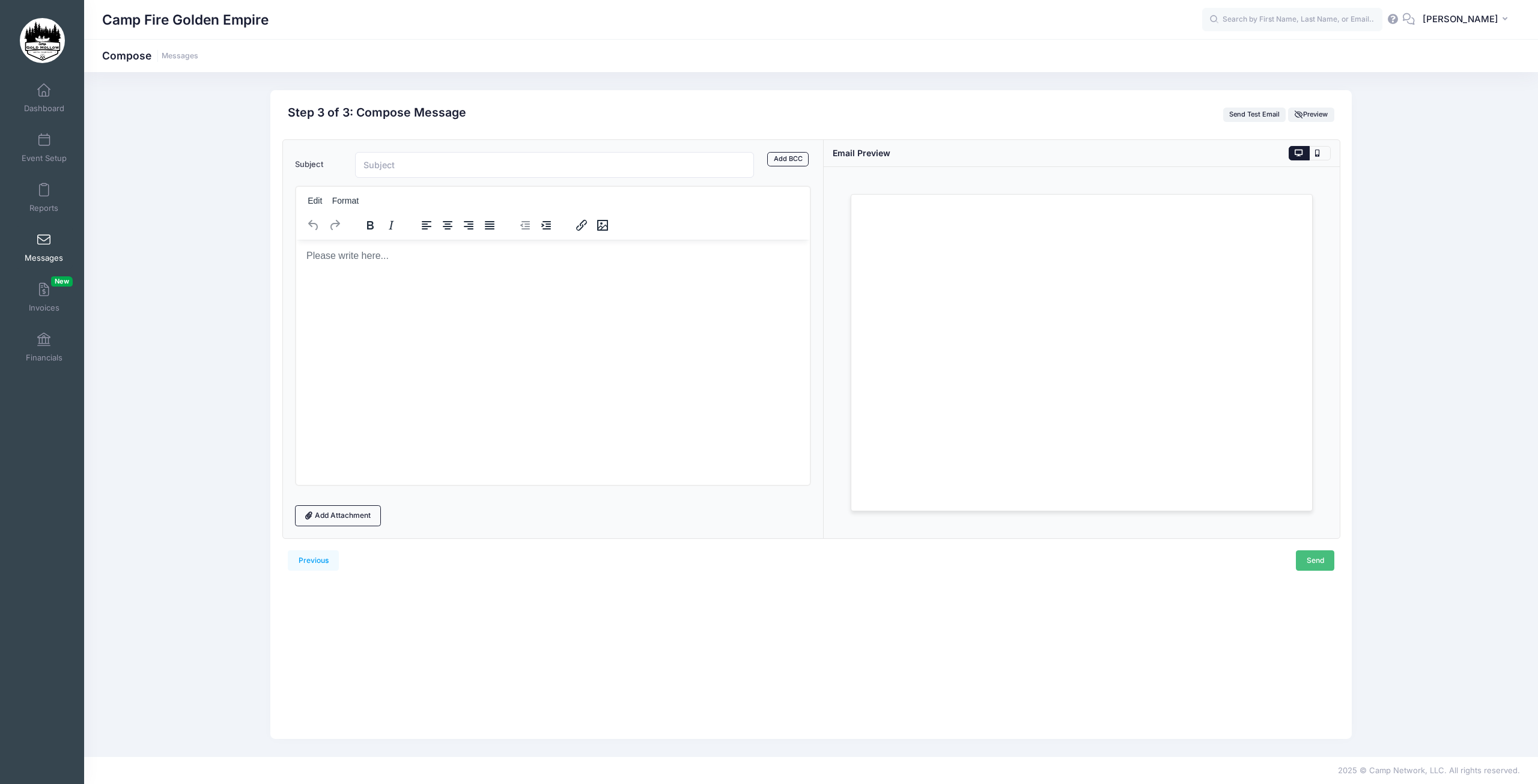
scroll to position [0, 0]
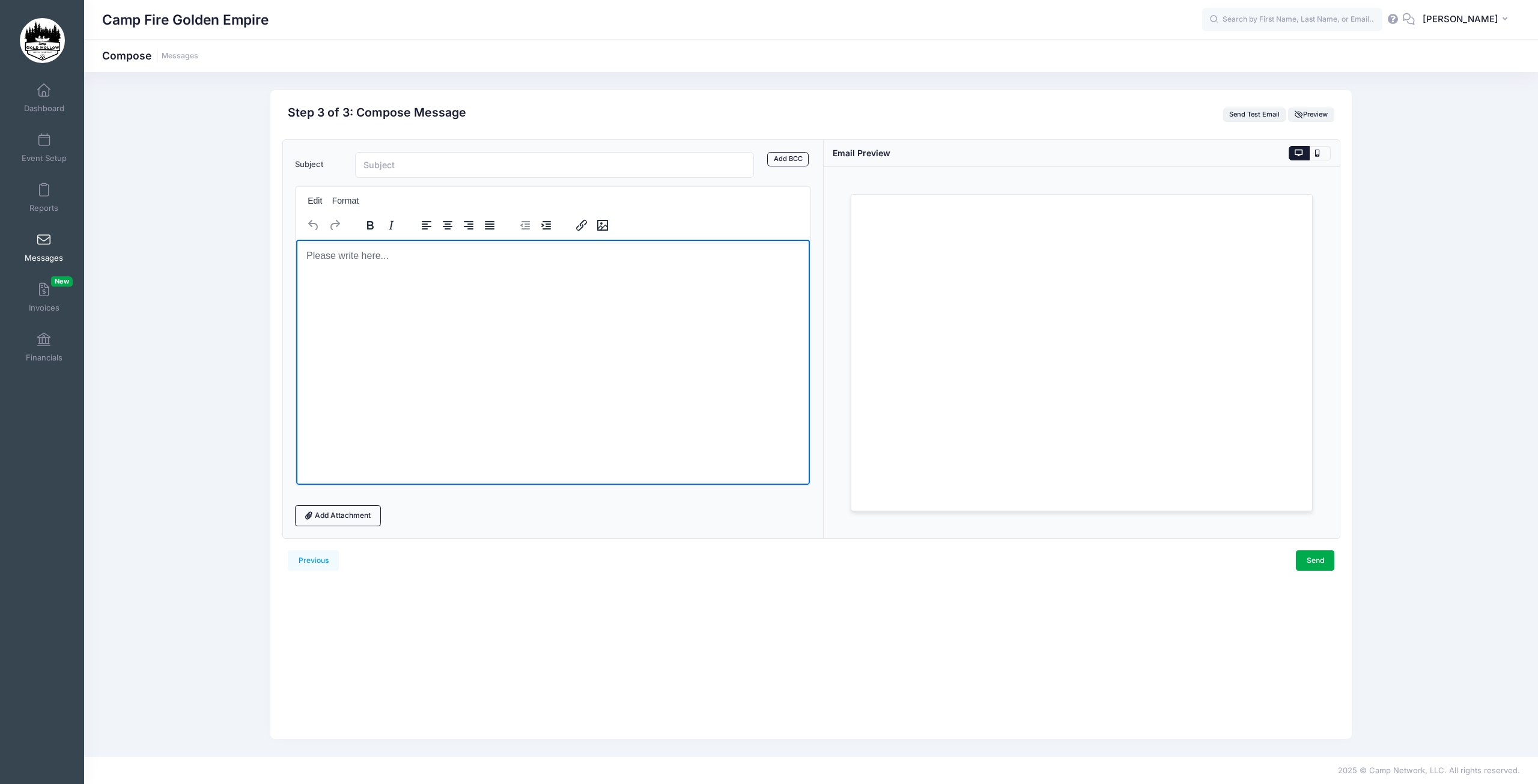
click at [376, 272] on html at bounding box center [552, 255] width 513 height 32
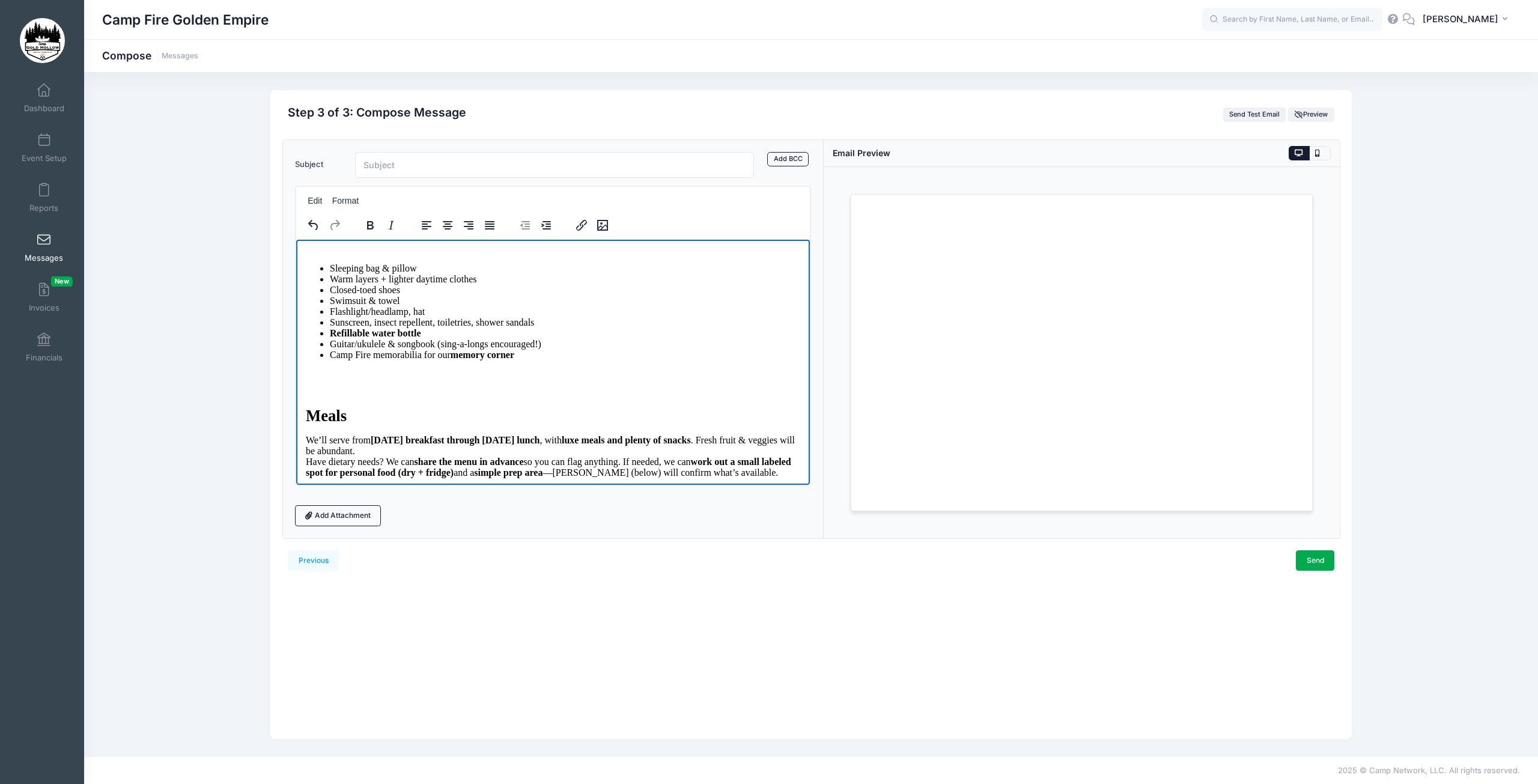
scroll to position [300, 0]
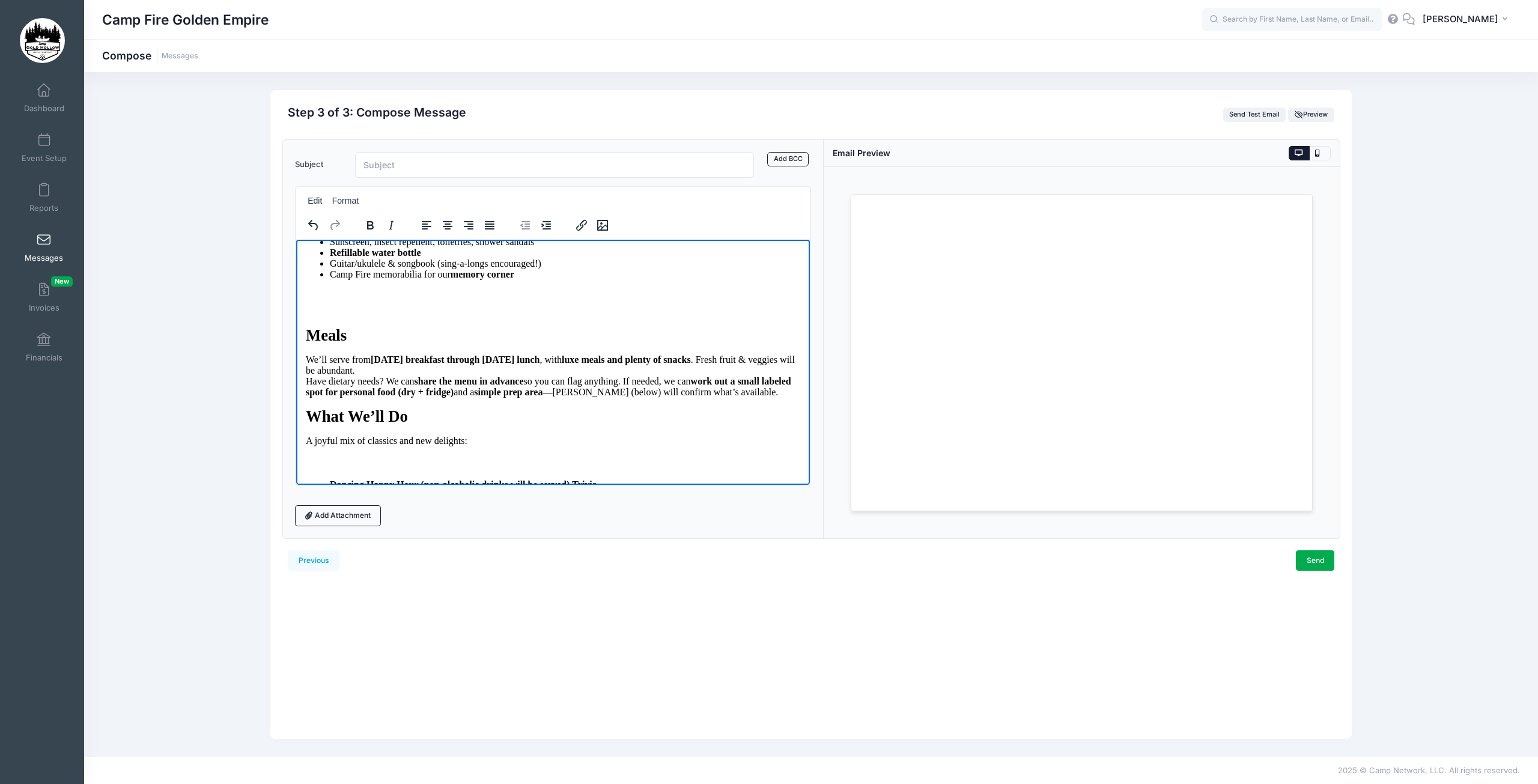
click at [319, 316] on p "Rich Text Area. Press ALT-0 for help." at bounding box center [552, 302] width 495 height 27
click at [306, 343] on span "Meals" at bounding box center [325, 334] width 41 height 18
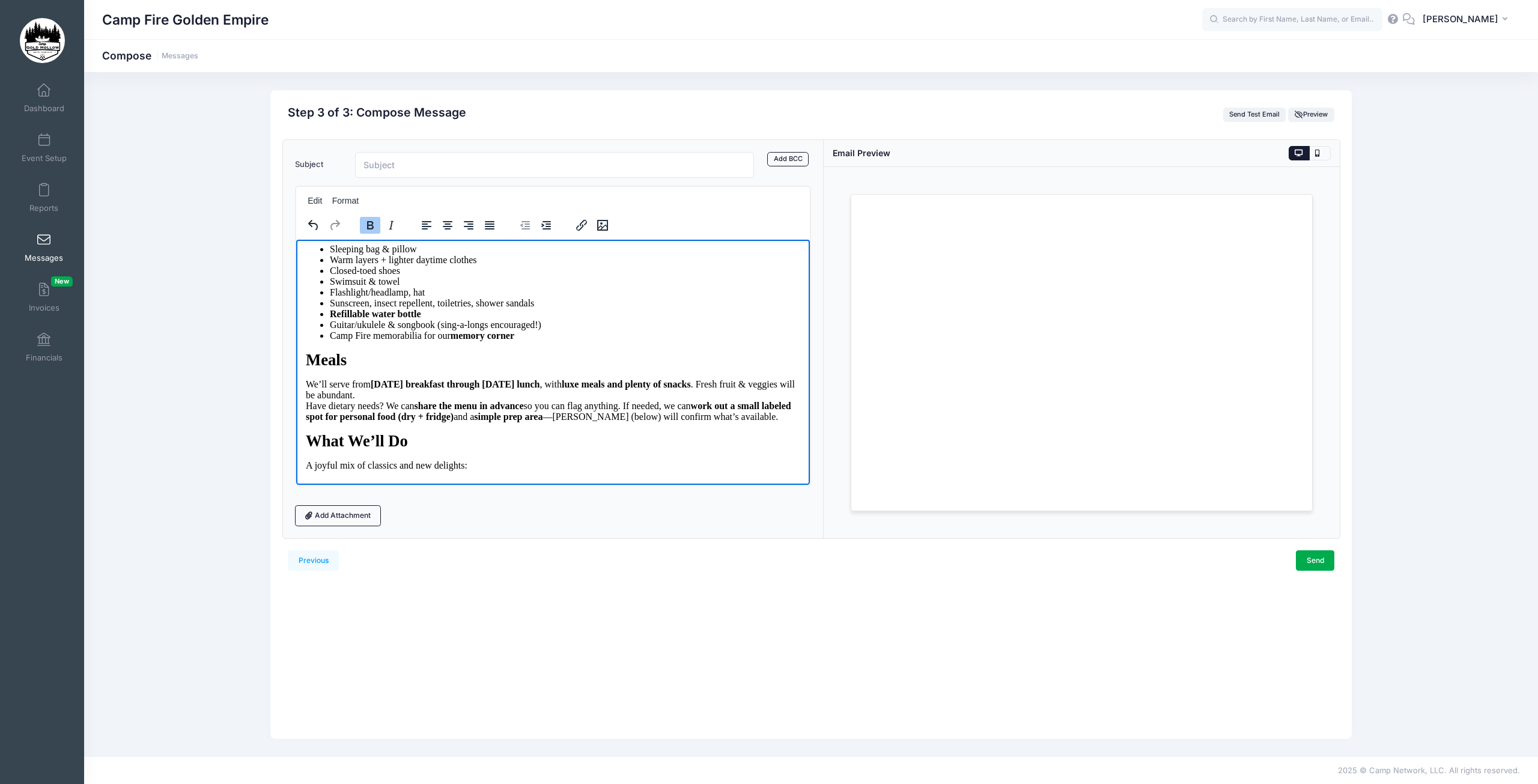
scroll to position [240, 0]
click at [344, 232] on p "Rich Text Area. Press ALT-0 for help." at bounding box center [552, 225] width 495 height 13
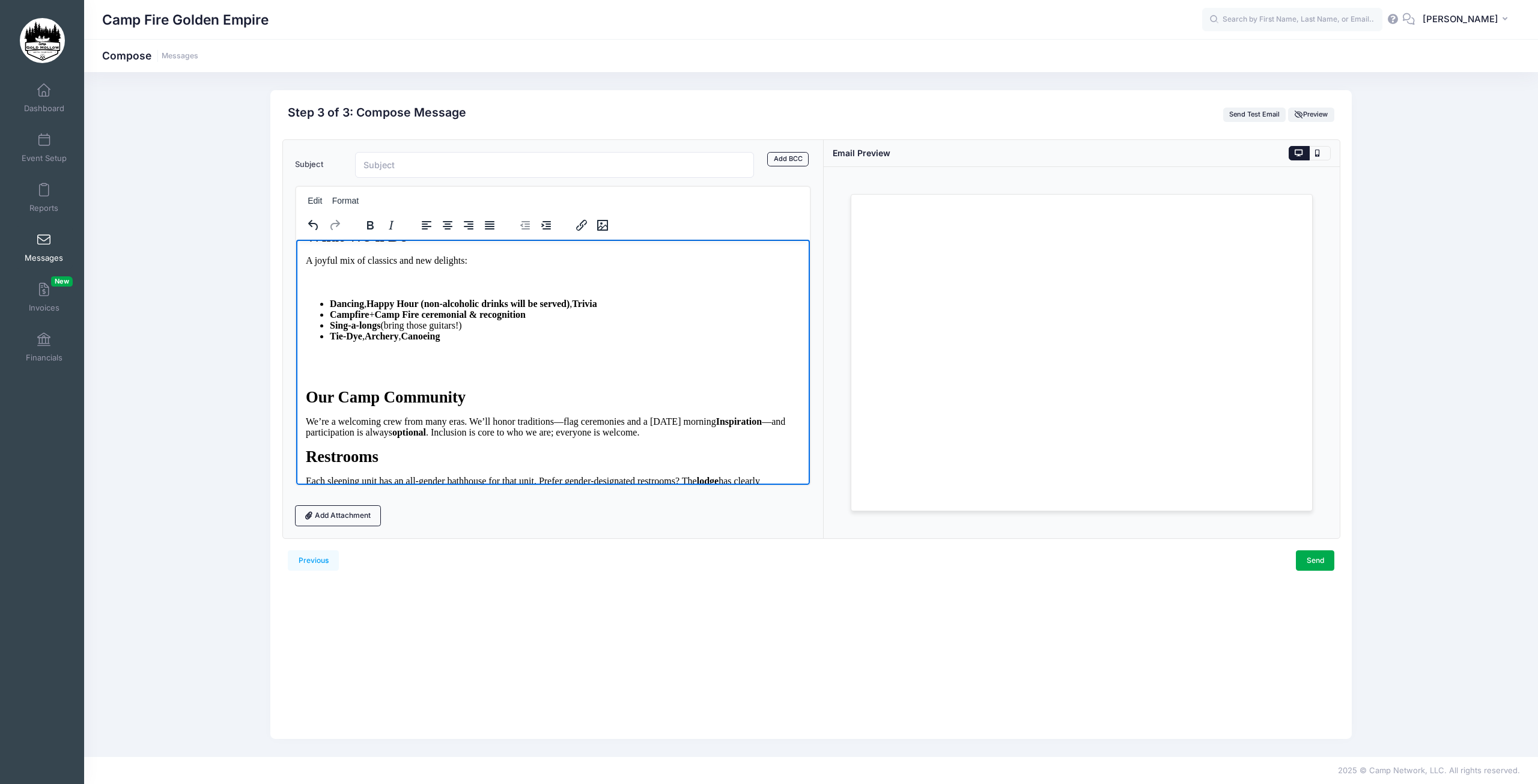
scroll to position [420, 0]
click at [330, 289] on p "Rich Text Area. Press ALT-0 for help." at bounding box center [552, 282] width 495 height 13
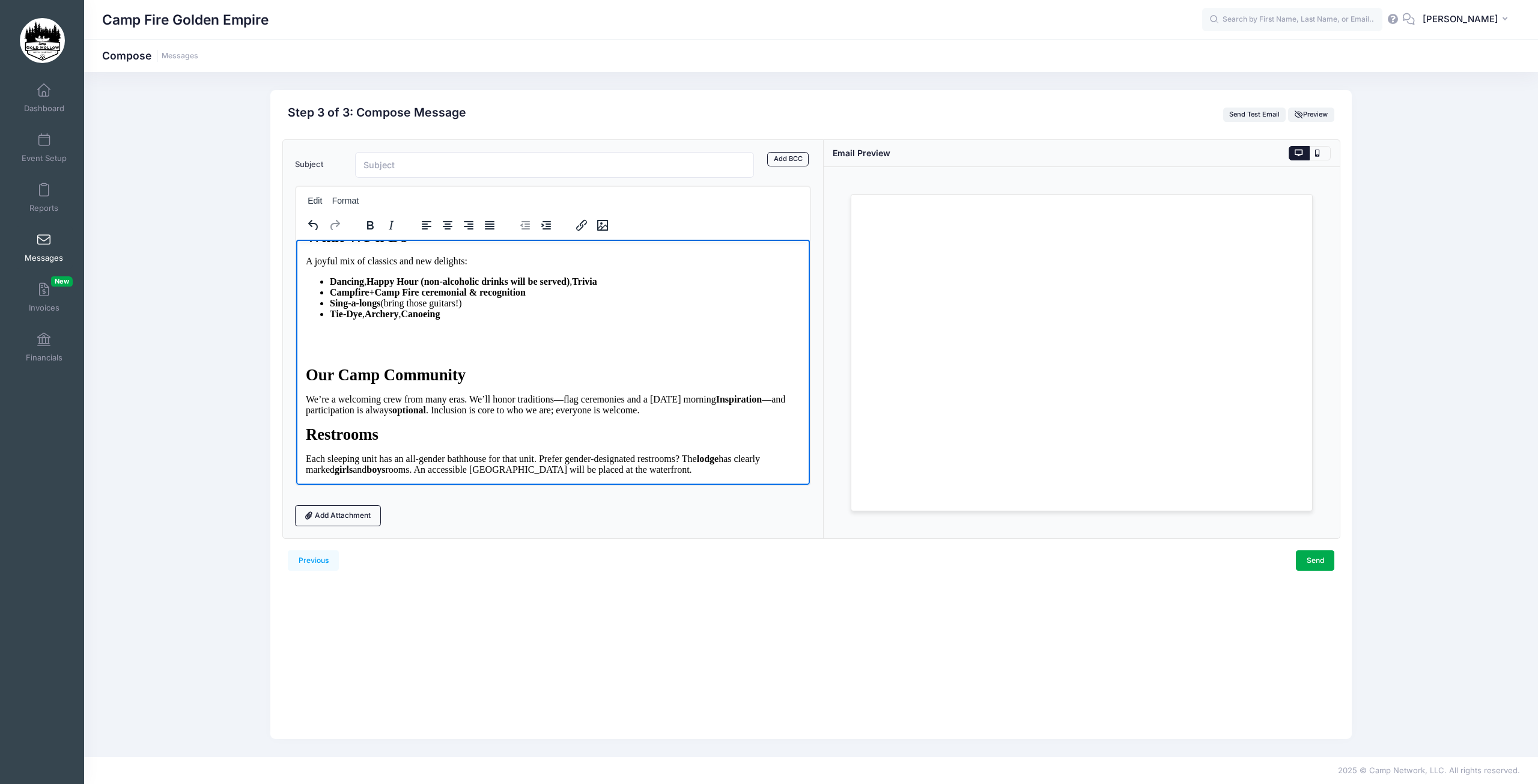
click at [325, 355] on p "Rich Text Area. Press ALT-0 for help." at bounding box center [552, 342] width 495 height 27
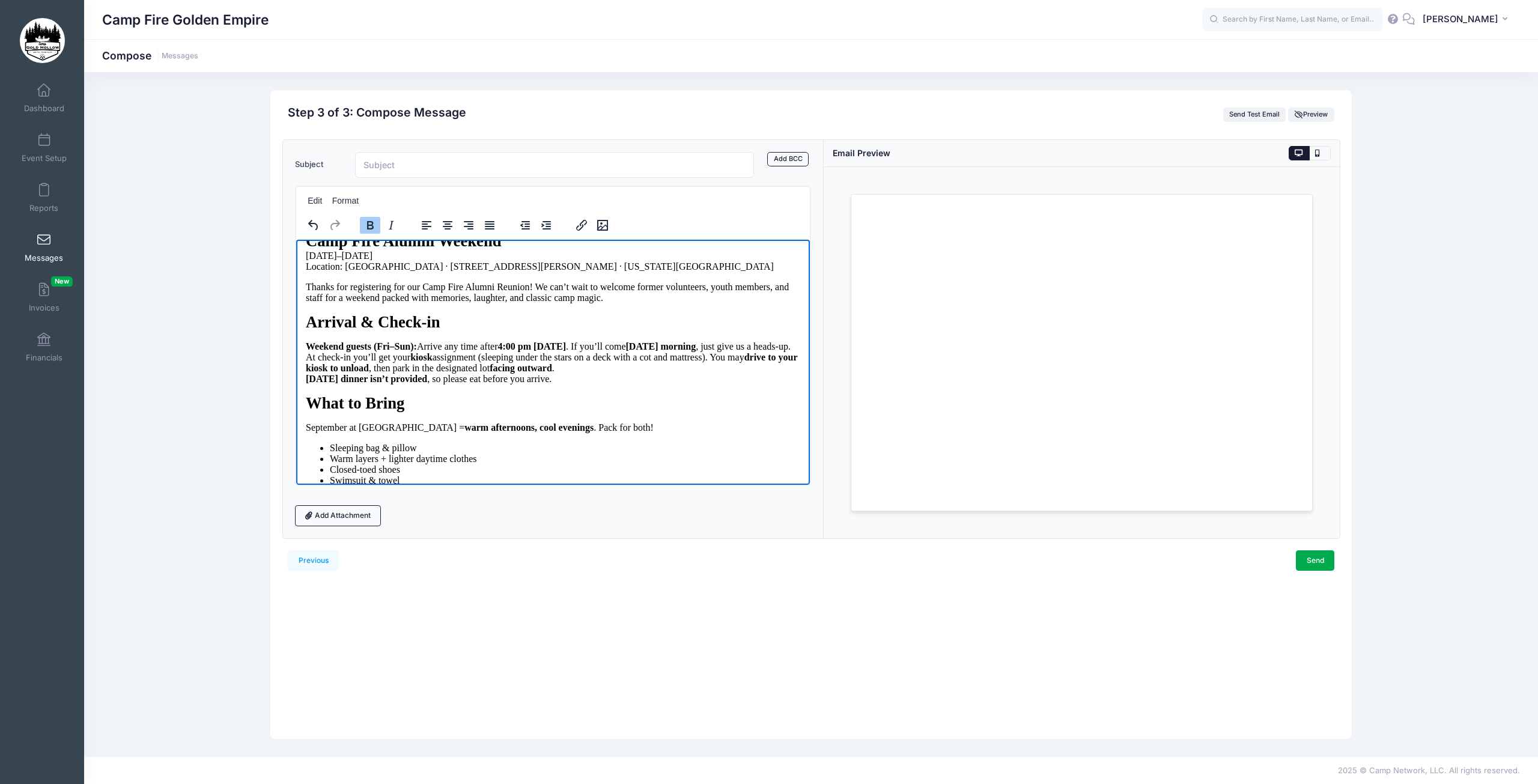
scroll to position [0, 0]
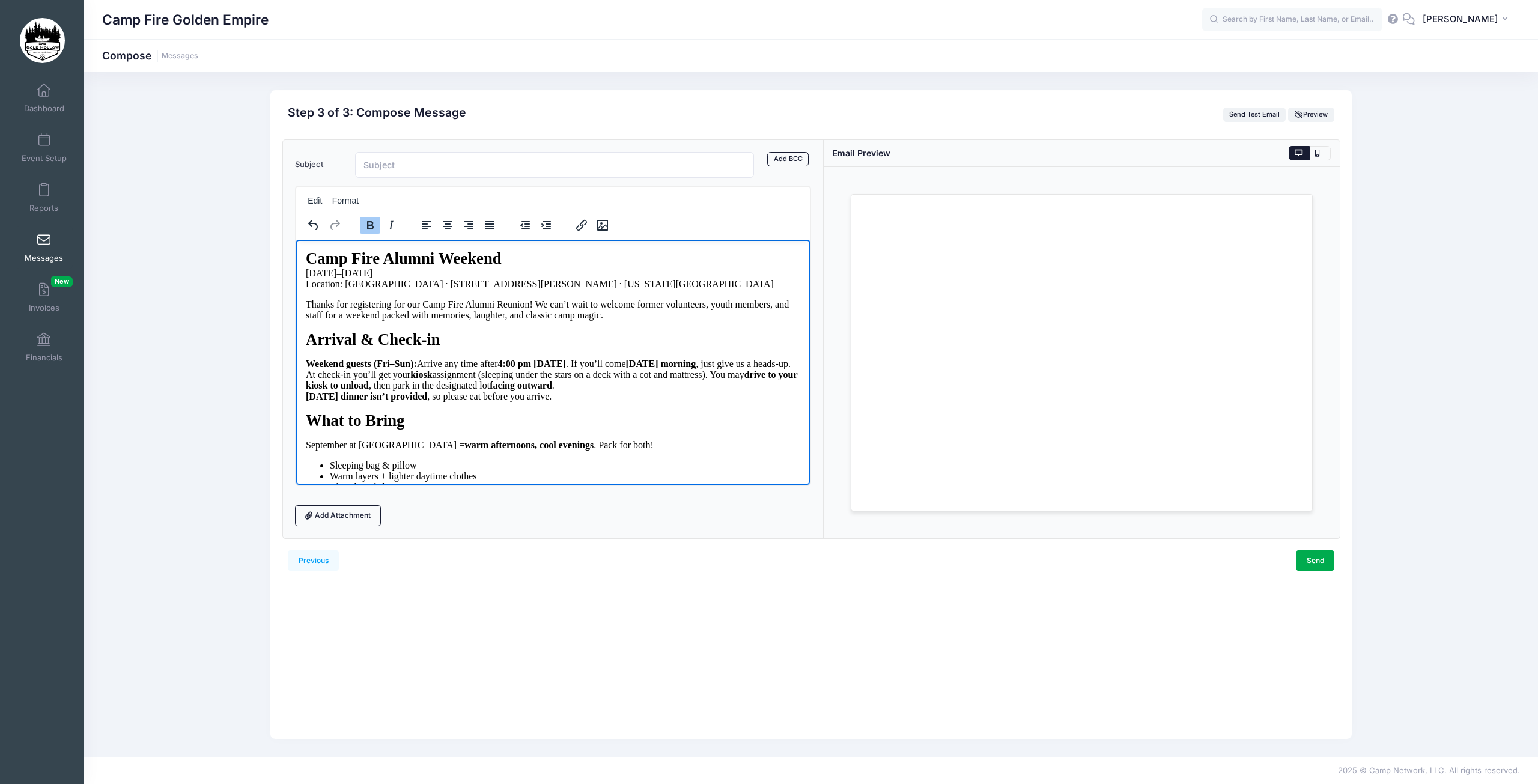
click at [383, 168] on input "Subject" at bounding box center [554, 165] width 399 height 26
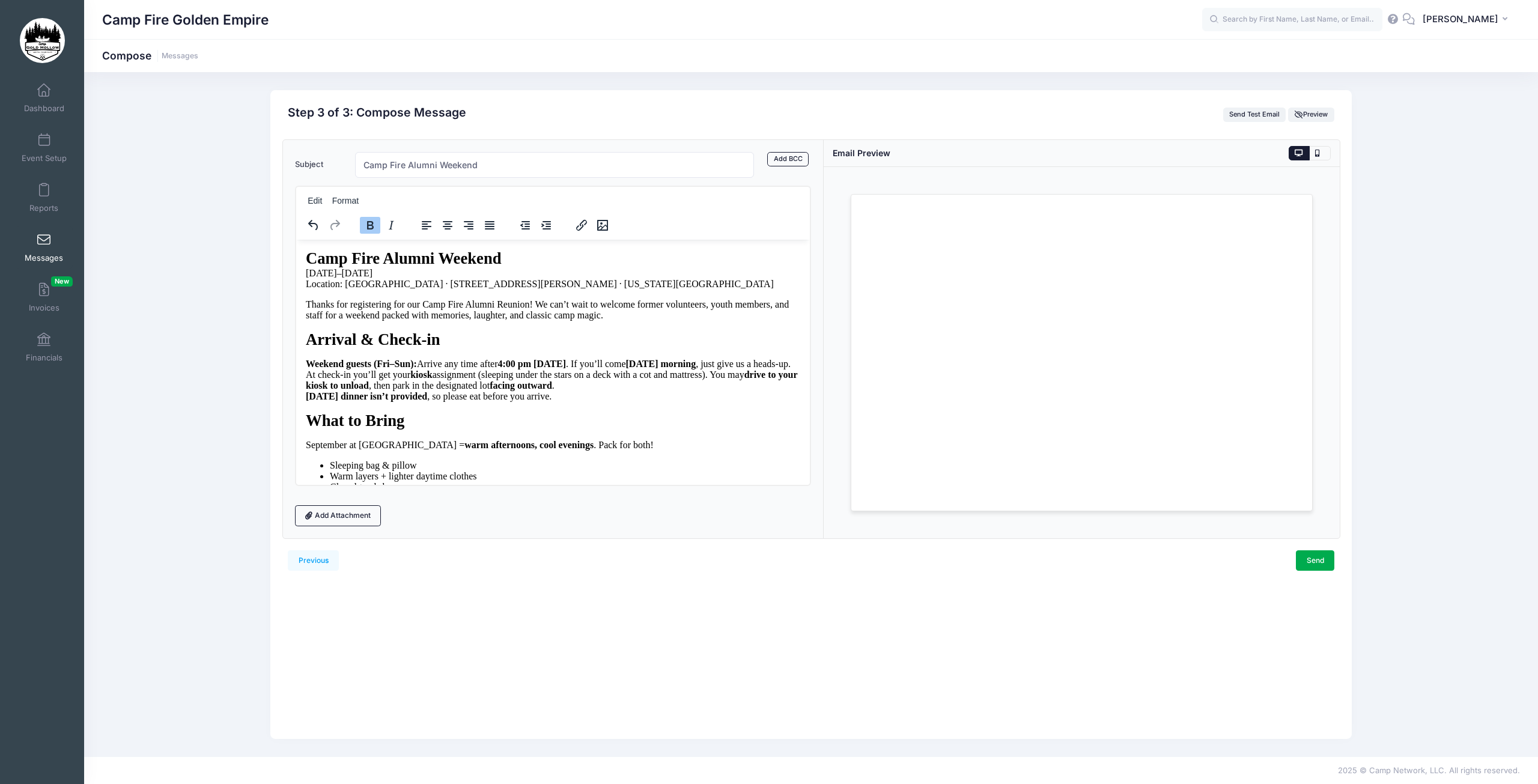
type input "Camp Fire Alumni Weekend"
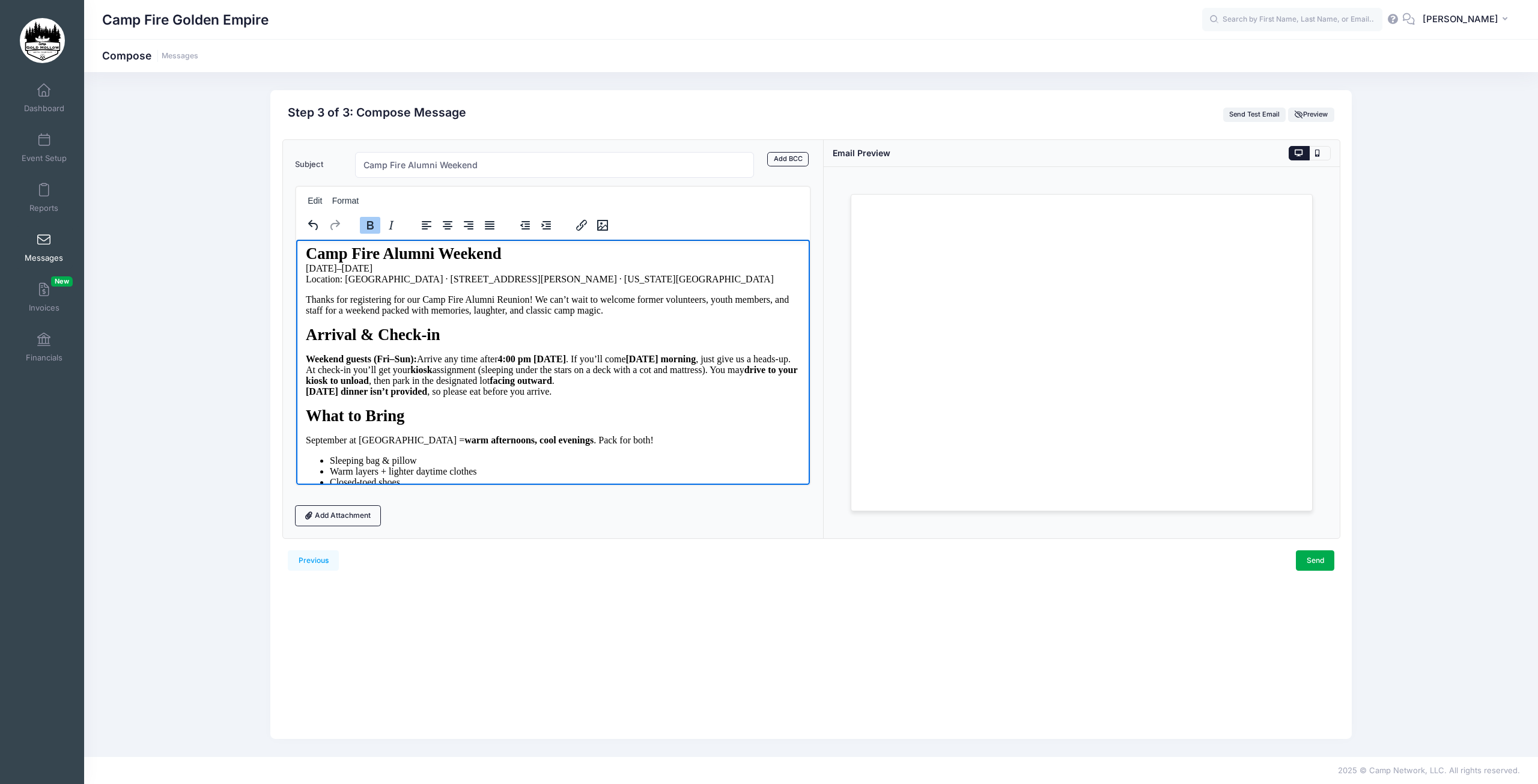
drag, startPoint x: 805, startPoint y: 297, endPoint x: 1107, endPoint y: 668, distance: 478.4
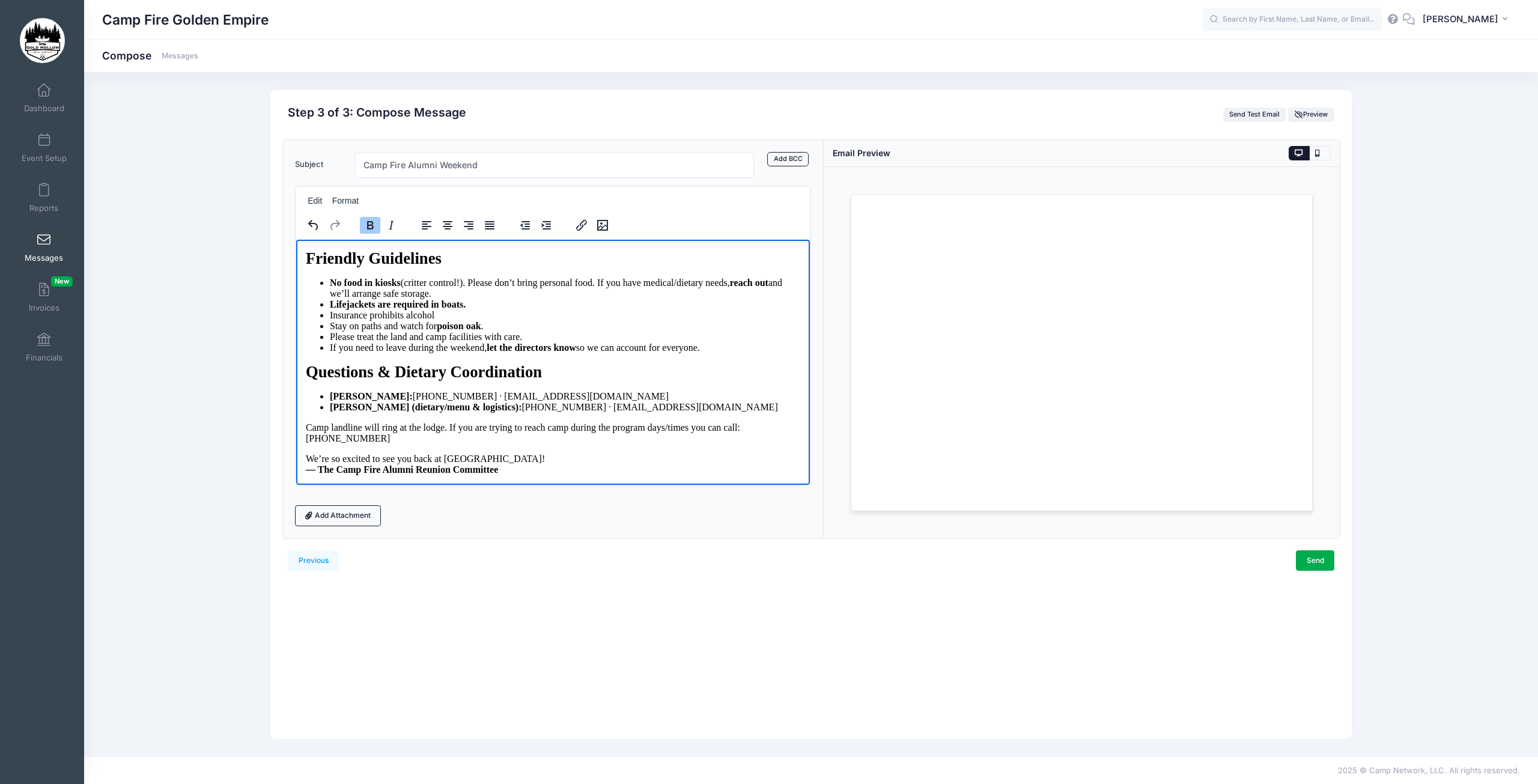
scroll to position [711, 0]
drag, startPoint x: 806, startPoint y: 285, endPoint x: 1106, endPoint y: 718, distance: 526.8
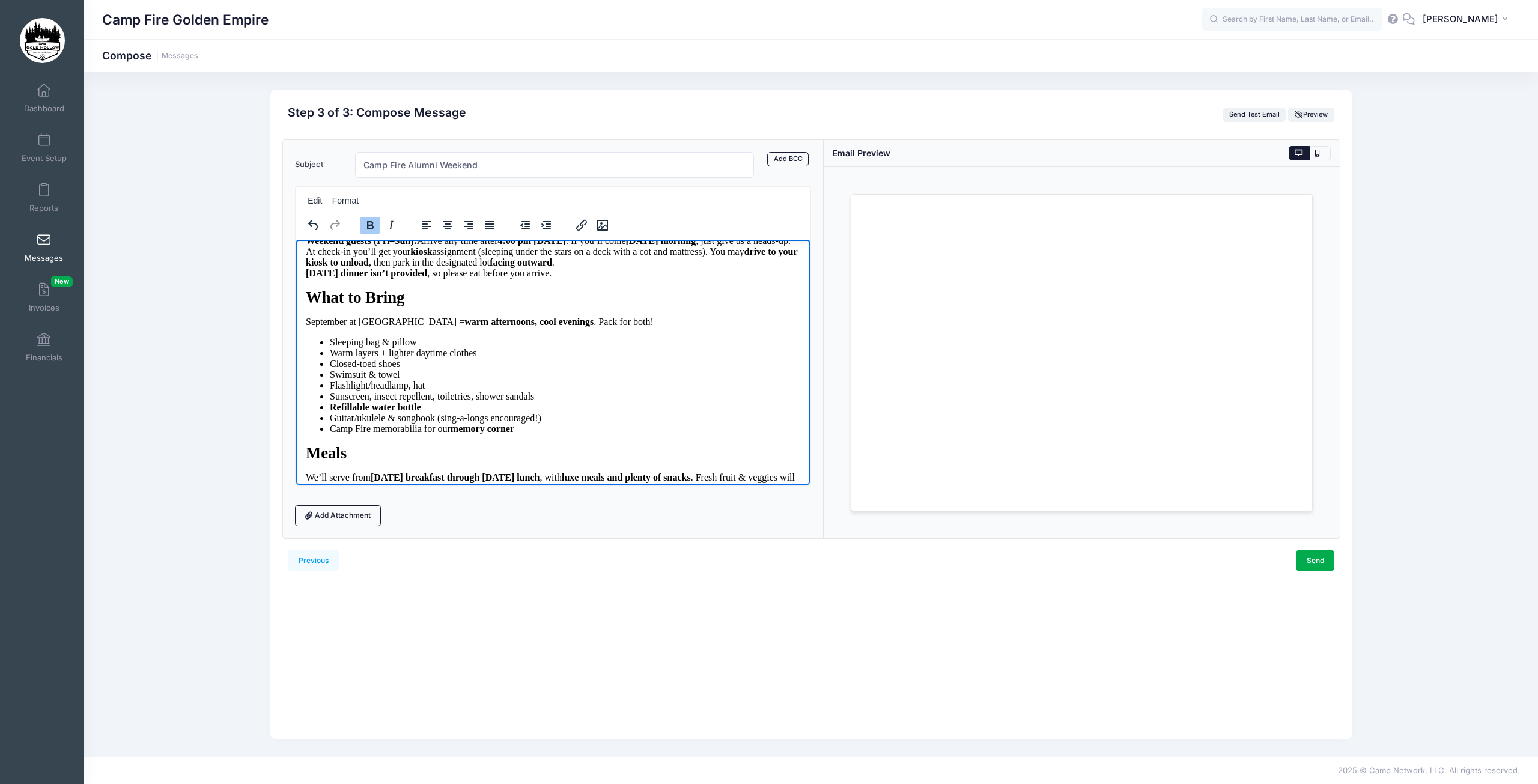
scroll to position [0, 0]
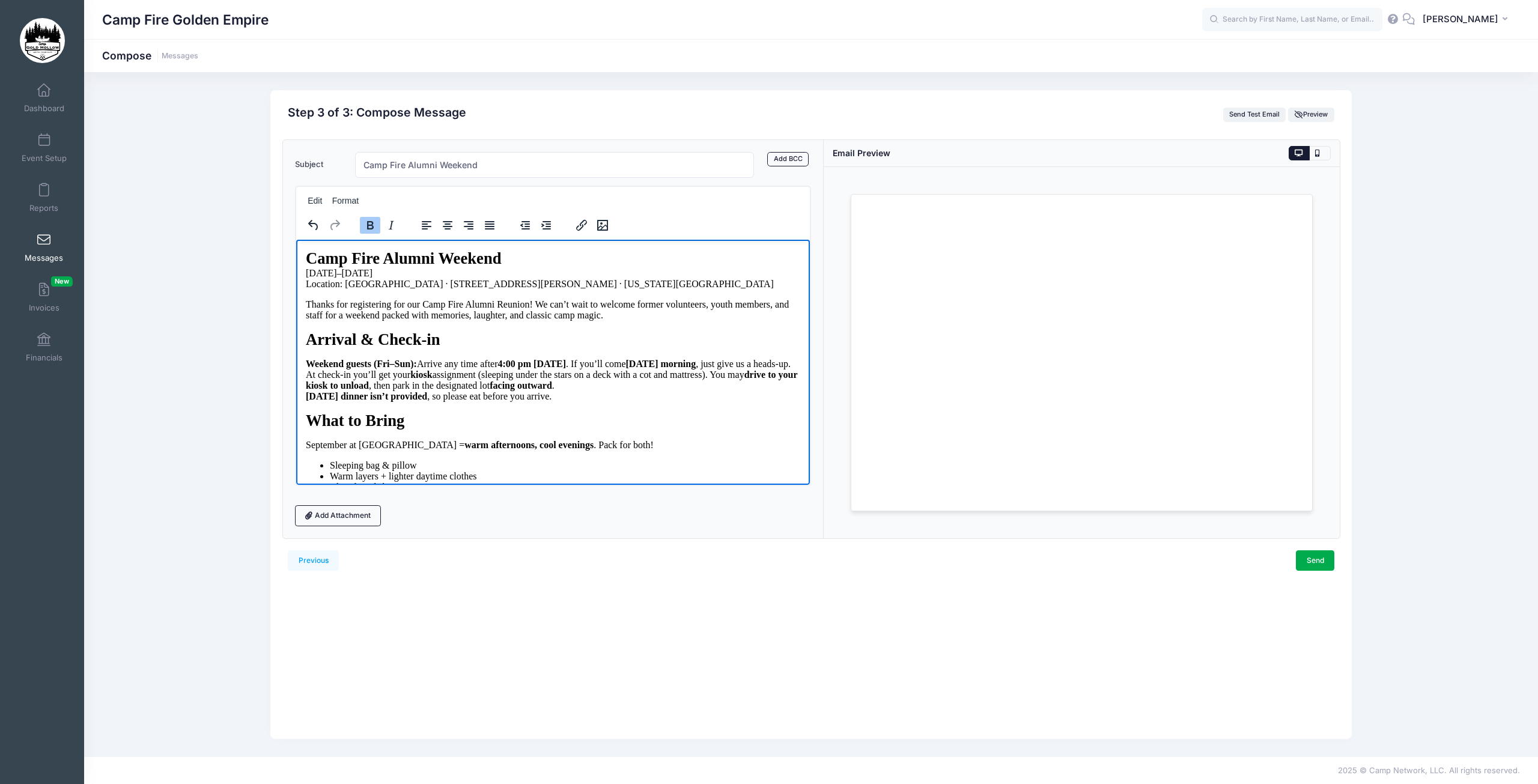
click at [656, 586] on div "Previous Send Step 3 of 4: Compose Audience Roster Compose Step 1 of 3: Select …" at bounding box center [811, 414] width 1081 height 649
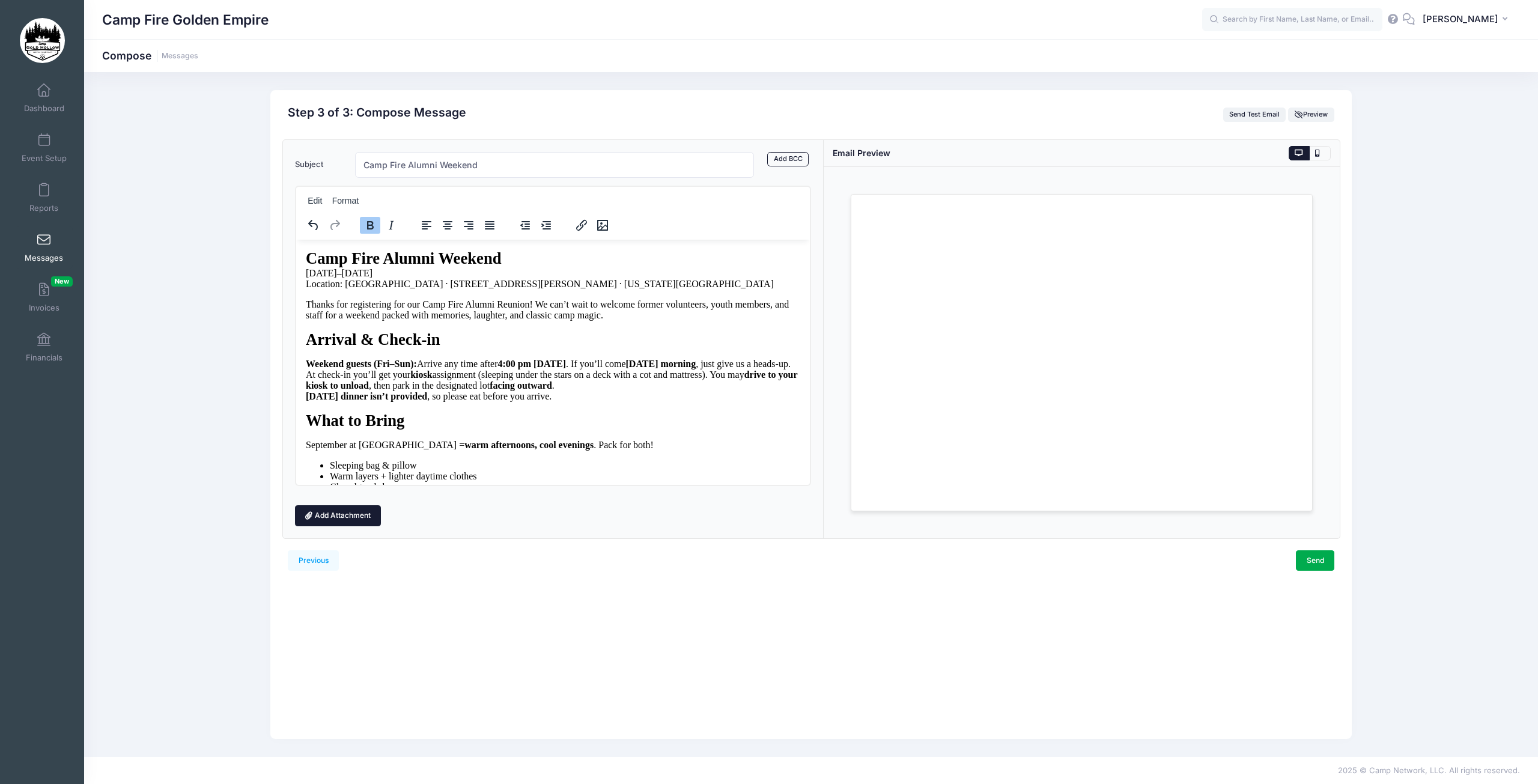
click at [335, 515] on link "Add Attachment" at bounding box center [338, 515] width 87 height 20
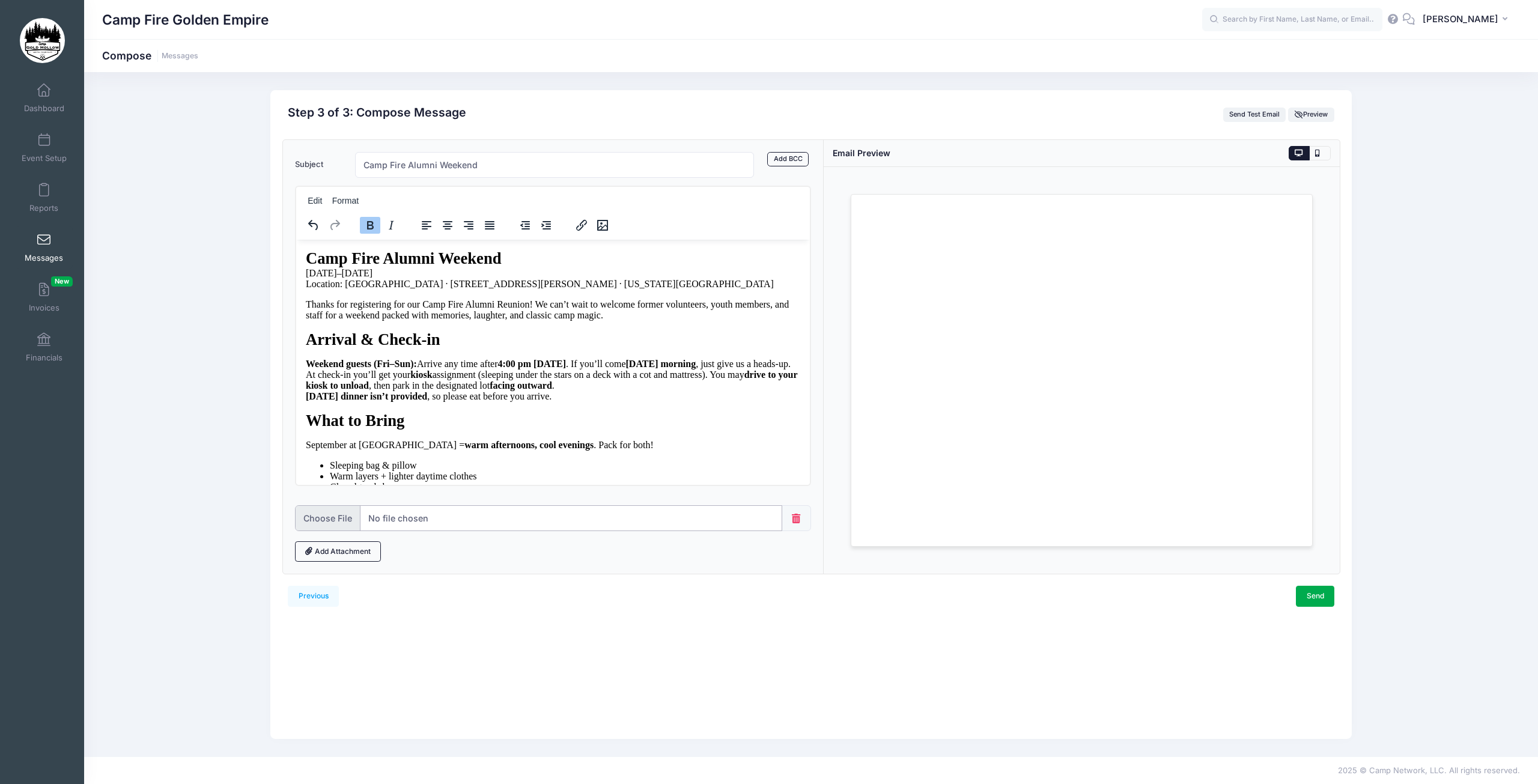
click at [341, 524] on input "file" at bounding box center [539, 517] width 488 height 26
type input "C:\fakepath\Map - Directions to Camp Gold Hollow.pdf"
click at [1314, 598] on link "Send" at bounding box center [1314, 596] width 38 height 20
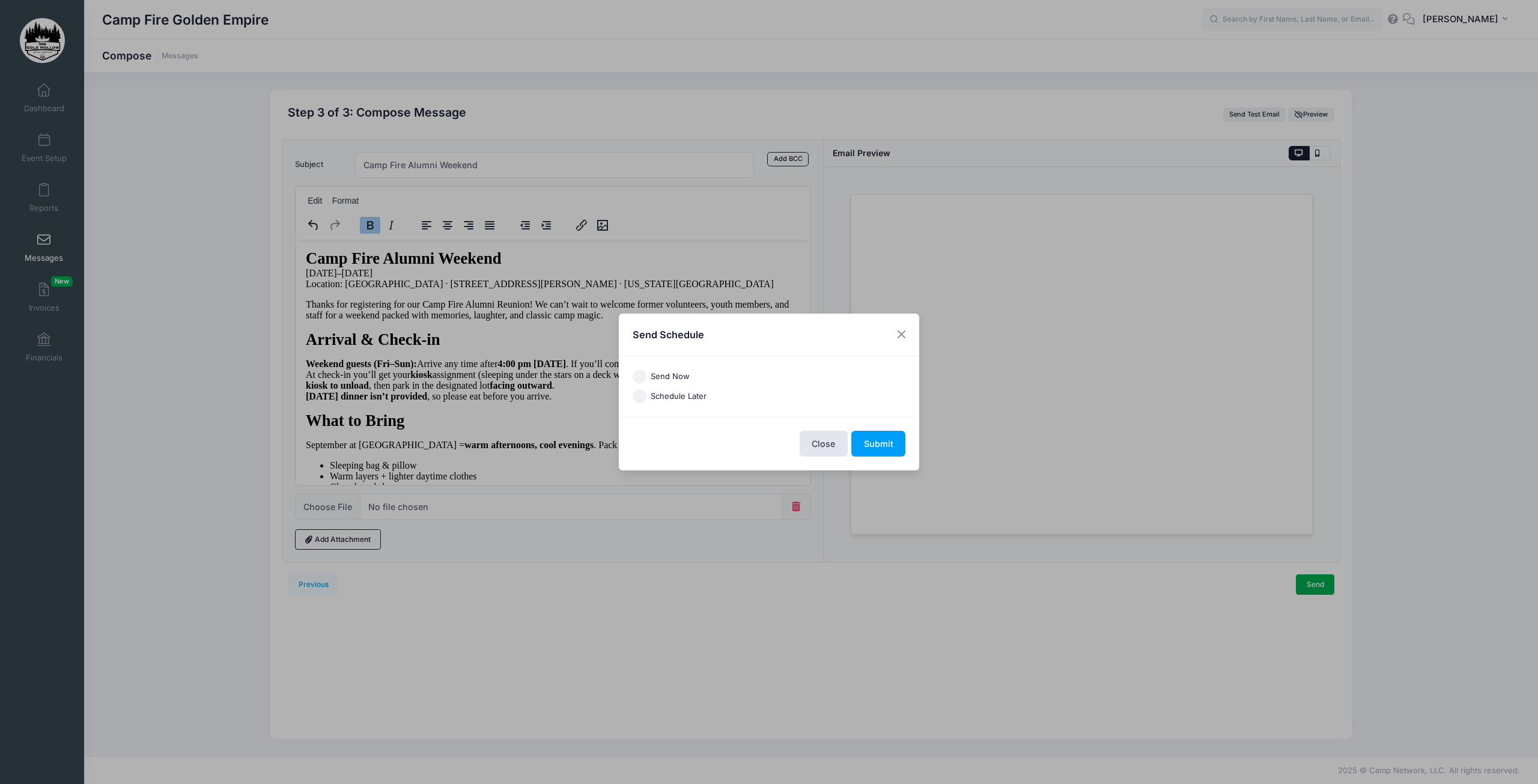
click at [643, 377] on input "Send Now" at bounding box center [640, 377] width 14 height 14
radio input "true"
click at [888, 448] on button "Submit" at bounding box center [878, 443] width 54 height 26
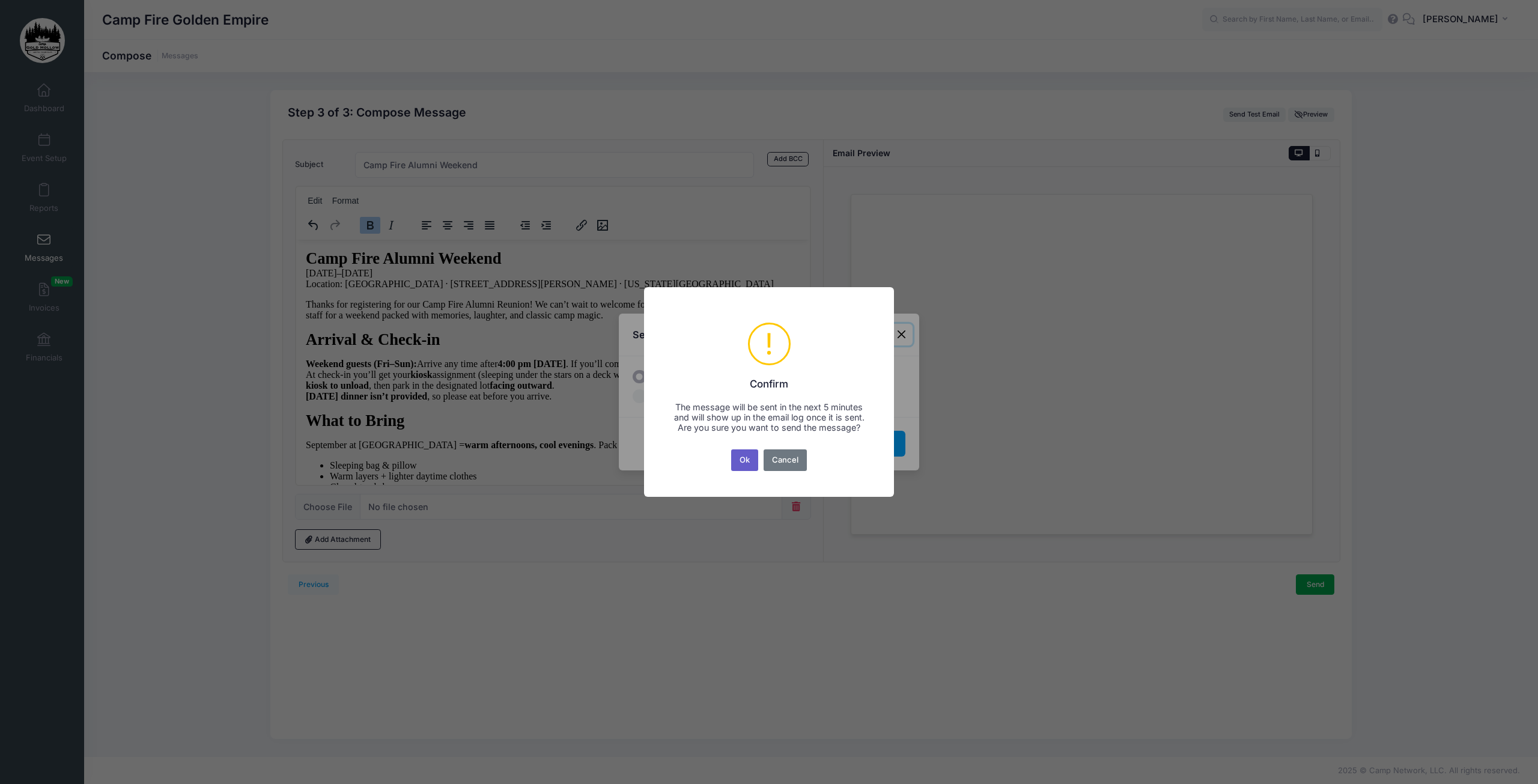
click at [745, 468] on button "Ok" at bounding box center [745, 459] width 28 height 22
